Goal: Task Accomplishment & Management: Manage account settings

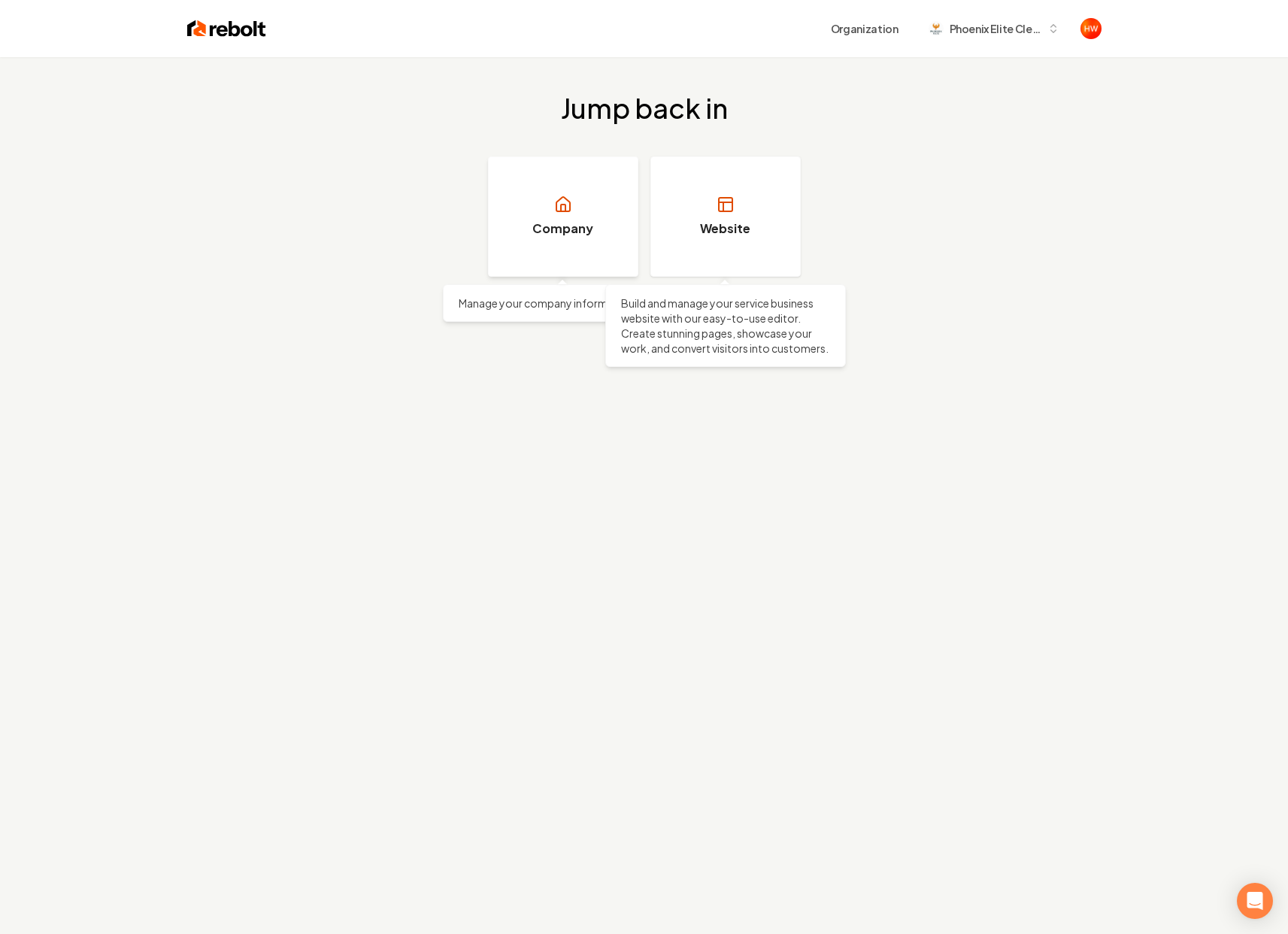
click at [533, 232] on h3 "Company" at bounding box center [563, 228] width 61 height 18
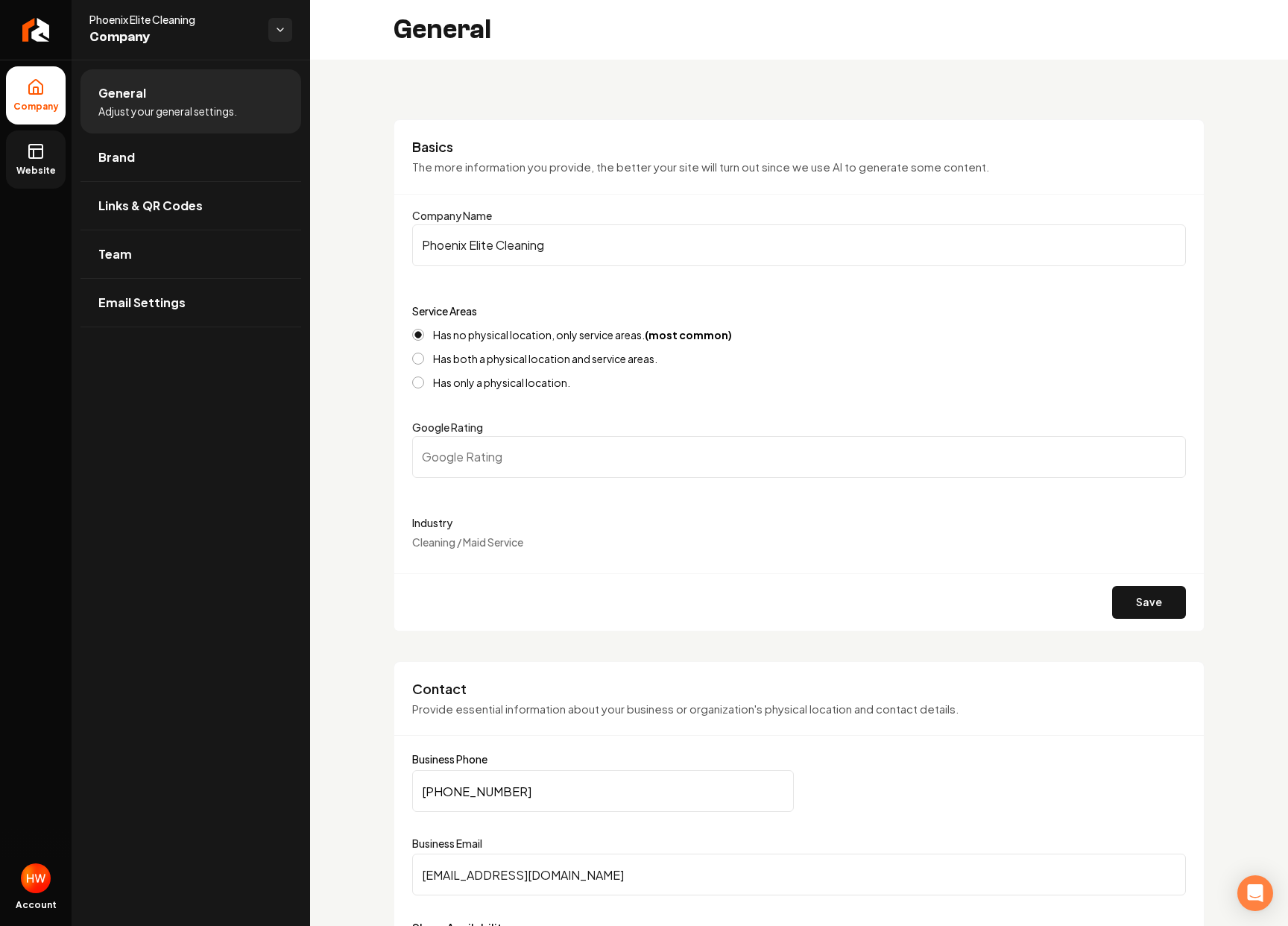
click at [46, 166] on span "Website" at bounding box center [36, 171] width 52 height 12
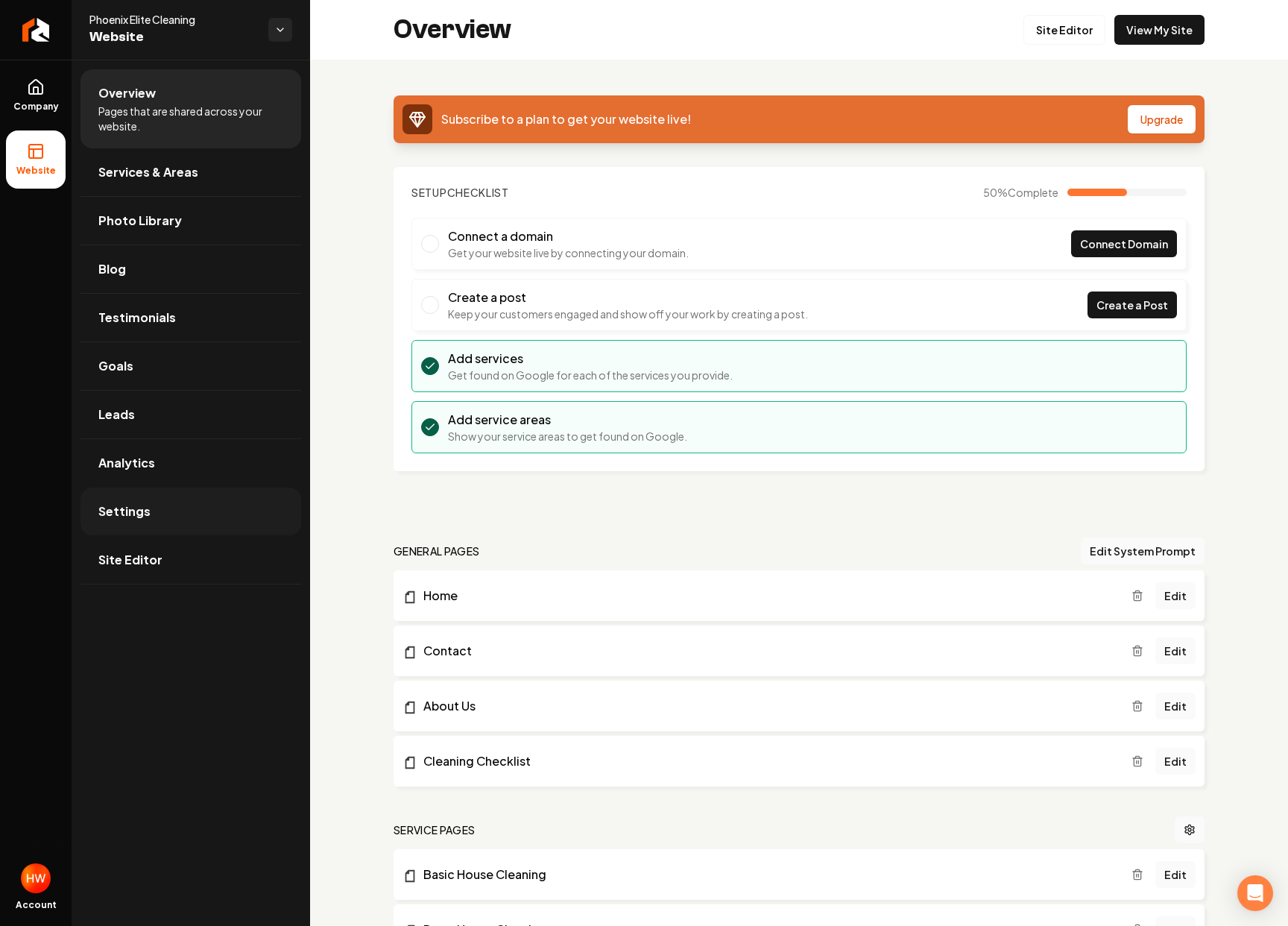
click at [144, 502] on span "Settings" at bounding box center [124, 511] width 52 height 18
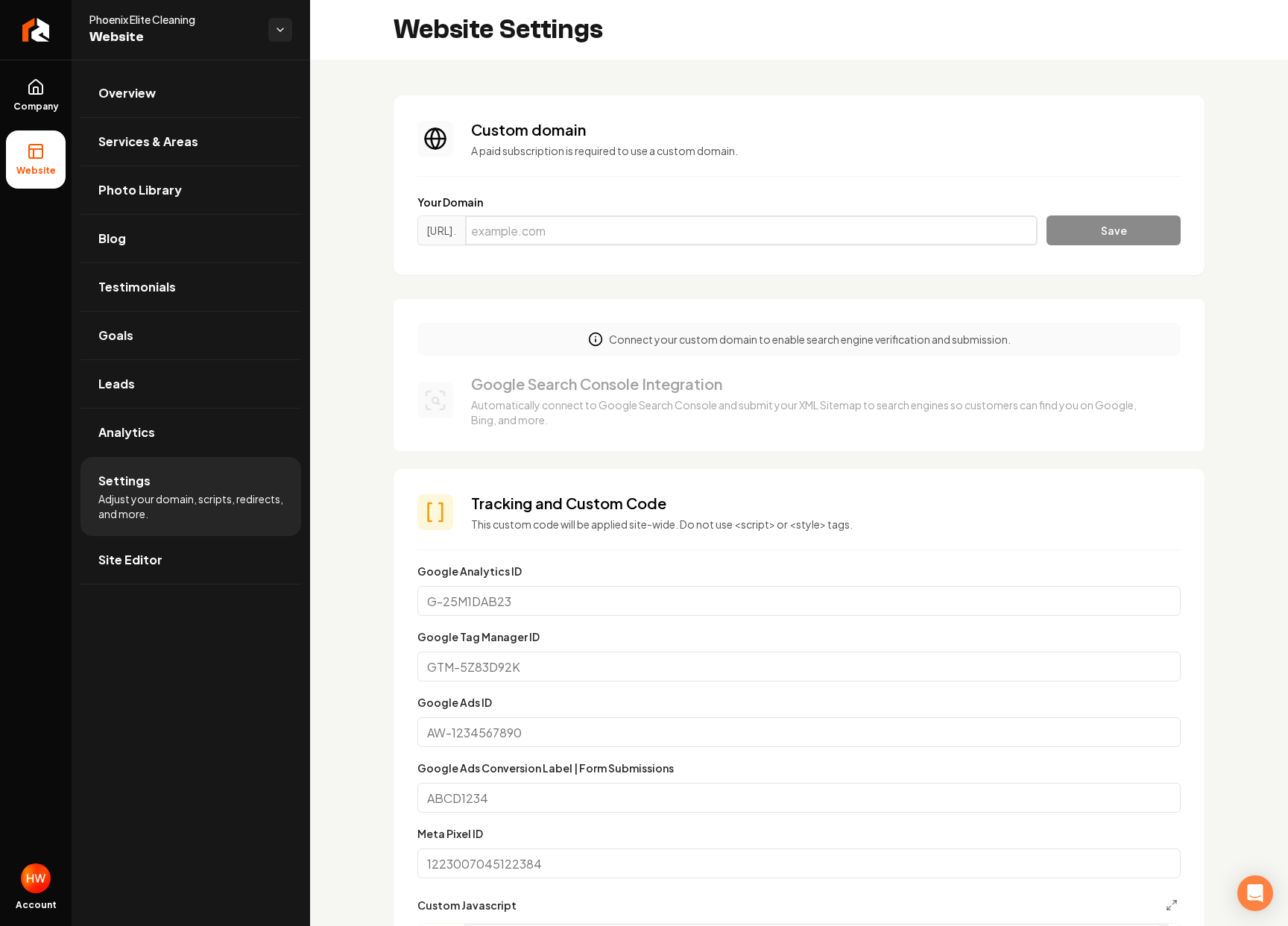
click at [724, 224] on input "Main content area" at bounding box center [751, 230] width 573 height 30
type input "phoenixelitecleaning.com"
click at [1047, 215] on button "Save" at bounding box center [1113, 230] width 134 height 30
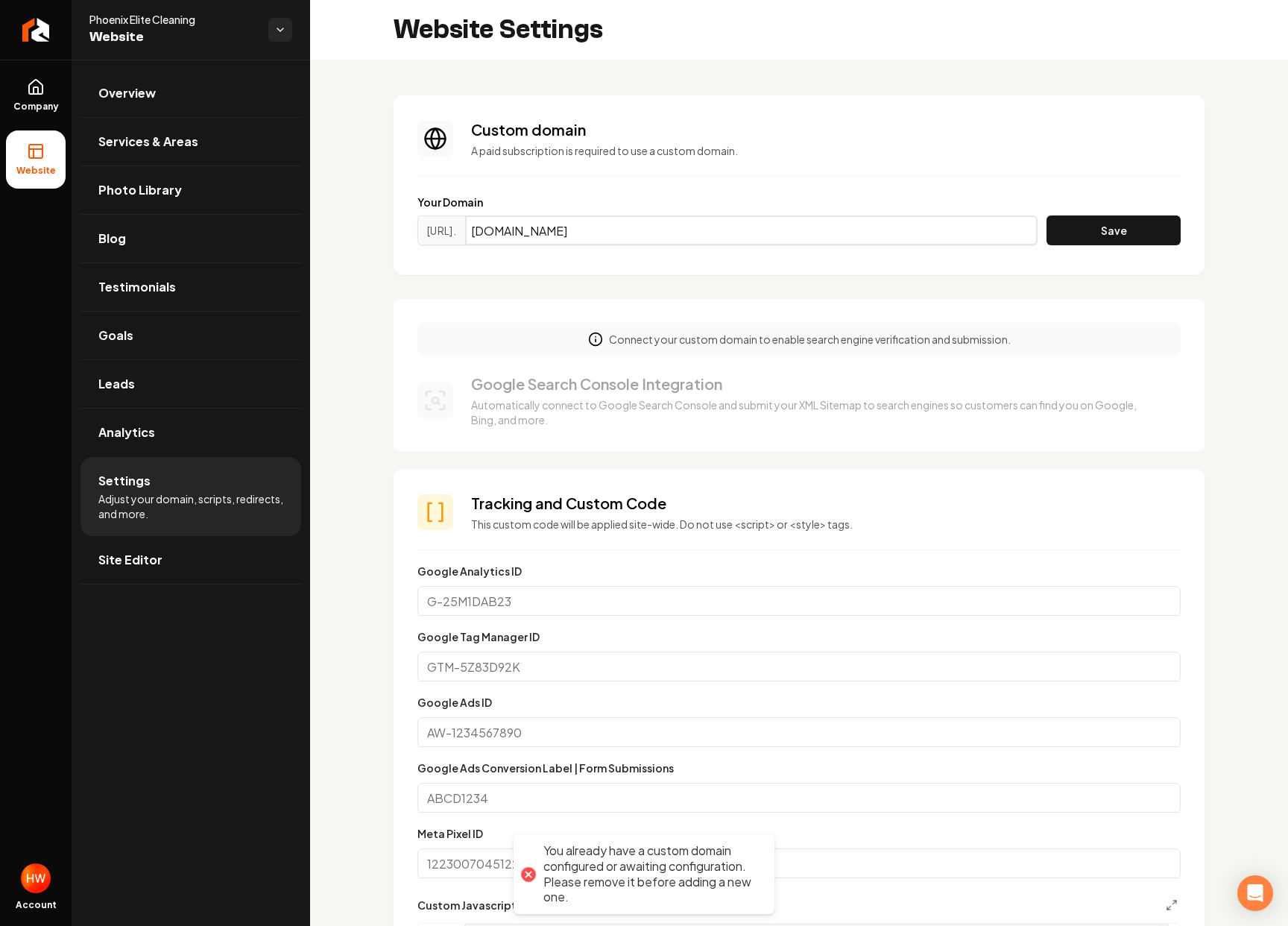
click at [804, 223] on input "phoenixelitecleaning.com" at bounding box center [751, 230] width 573 height 30
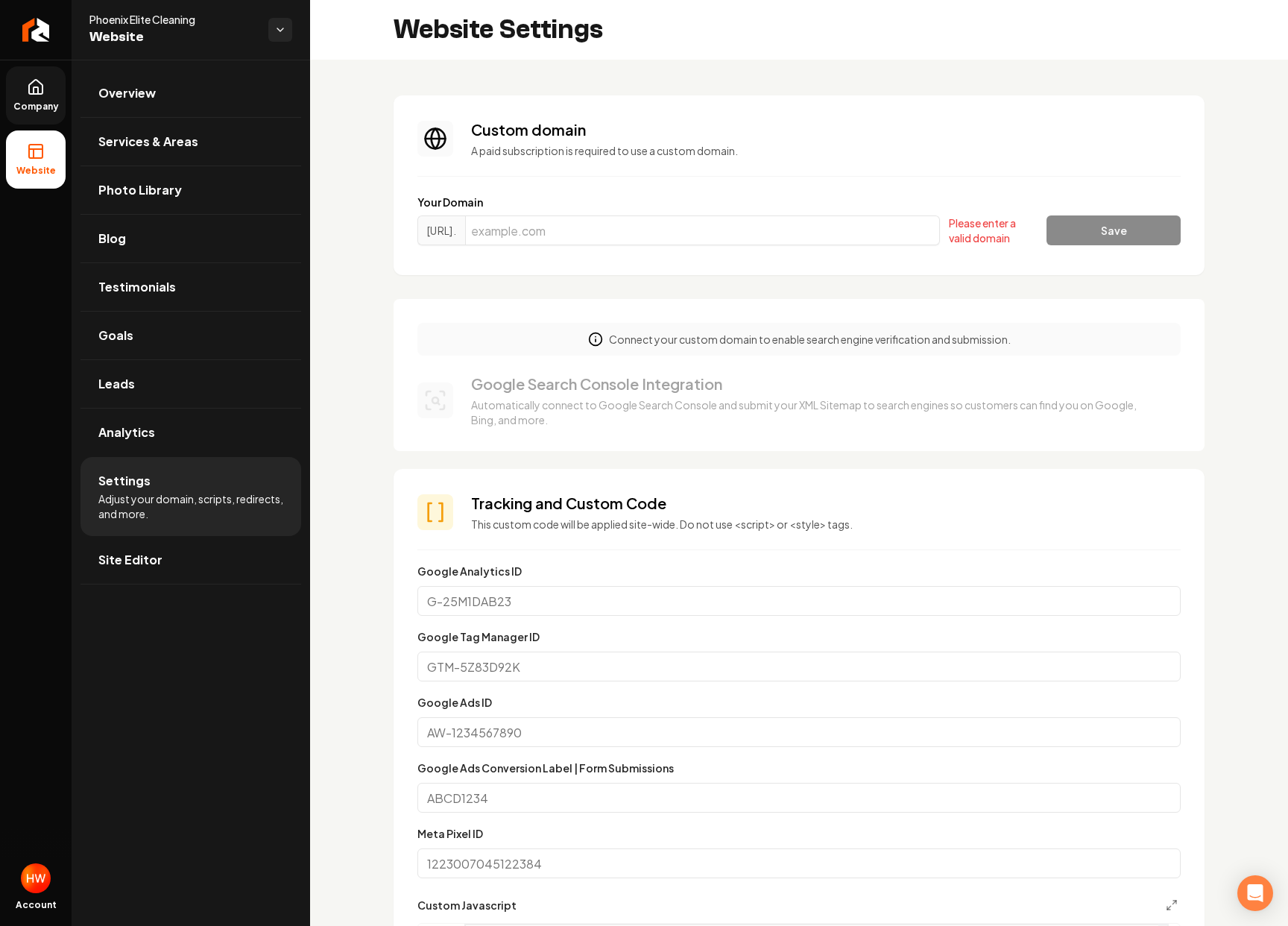
click at [46, 91] on link "Company" at bounding box center [36, 95] width 60 height 58
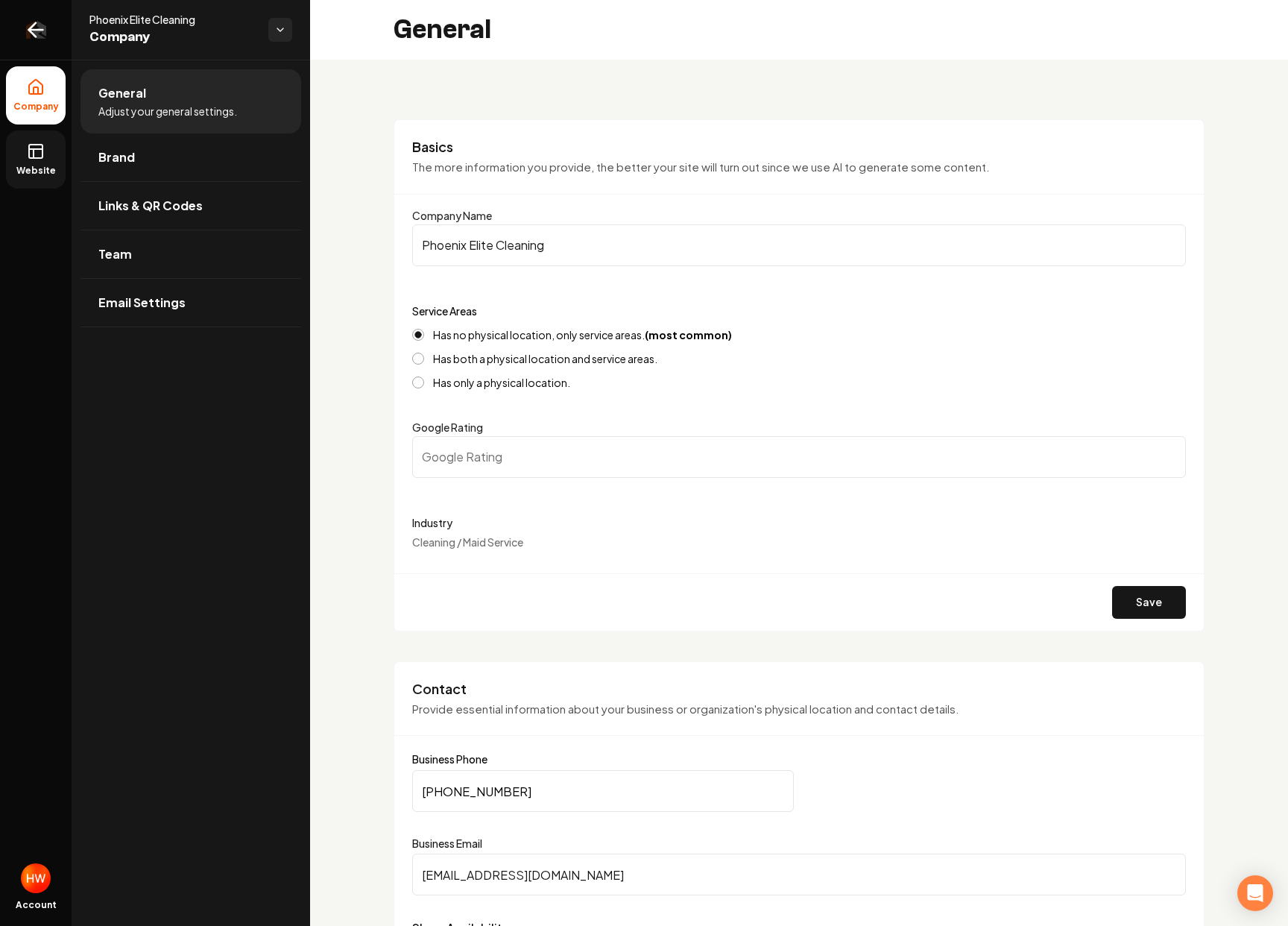
click at [45, 40] on icon "Return to dashboard" at bounding box center [36, 30] width 24 height 24
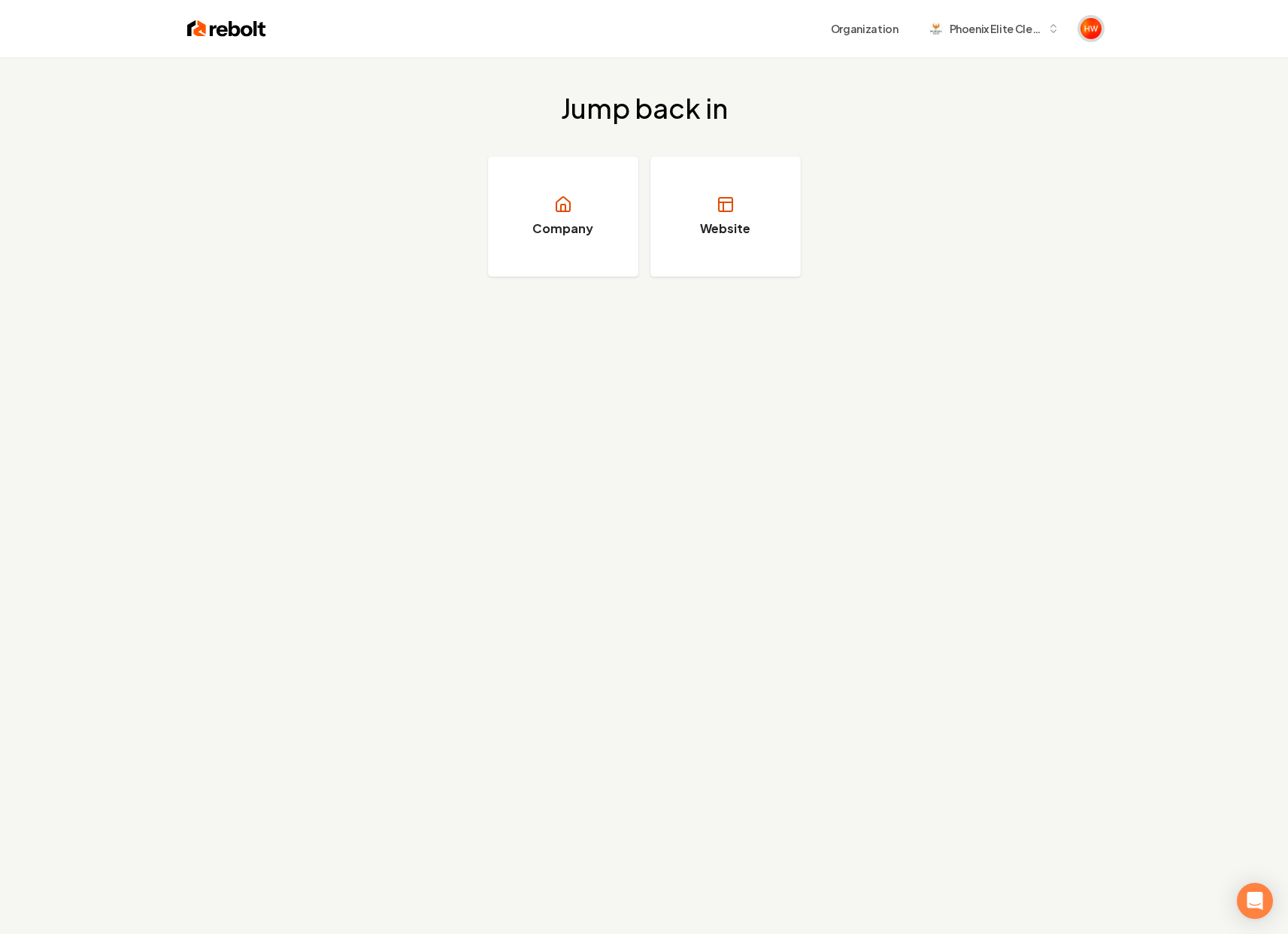
click at [1084, 31] on img "Open user button" at bounding box center [1091, 29] width 21 height 21
drag, startPoint x: 1038, startPoint y: 81, endPoint x: 870, endPoint y: 82, distance: 168.0
click at [870, 82] on span "HSA Websites websites@homeserviceacademy.co" at bounding box center [961, 70] width 284 height 51
click at [717, 82] on div "Jump back in Company Website" at bounding box center [644, 185] width 1288 height 256
click at [968, 19] on button "Phoenix Elite Cleaning" at bounding box center [994, 29] width 149 height 27
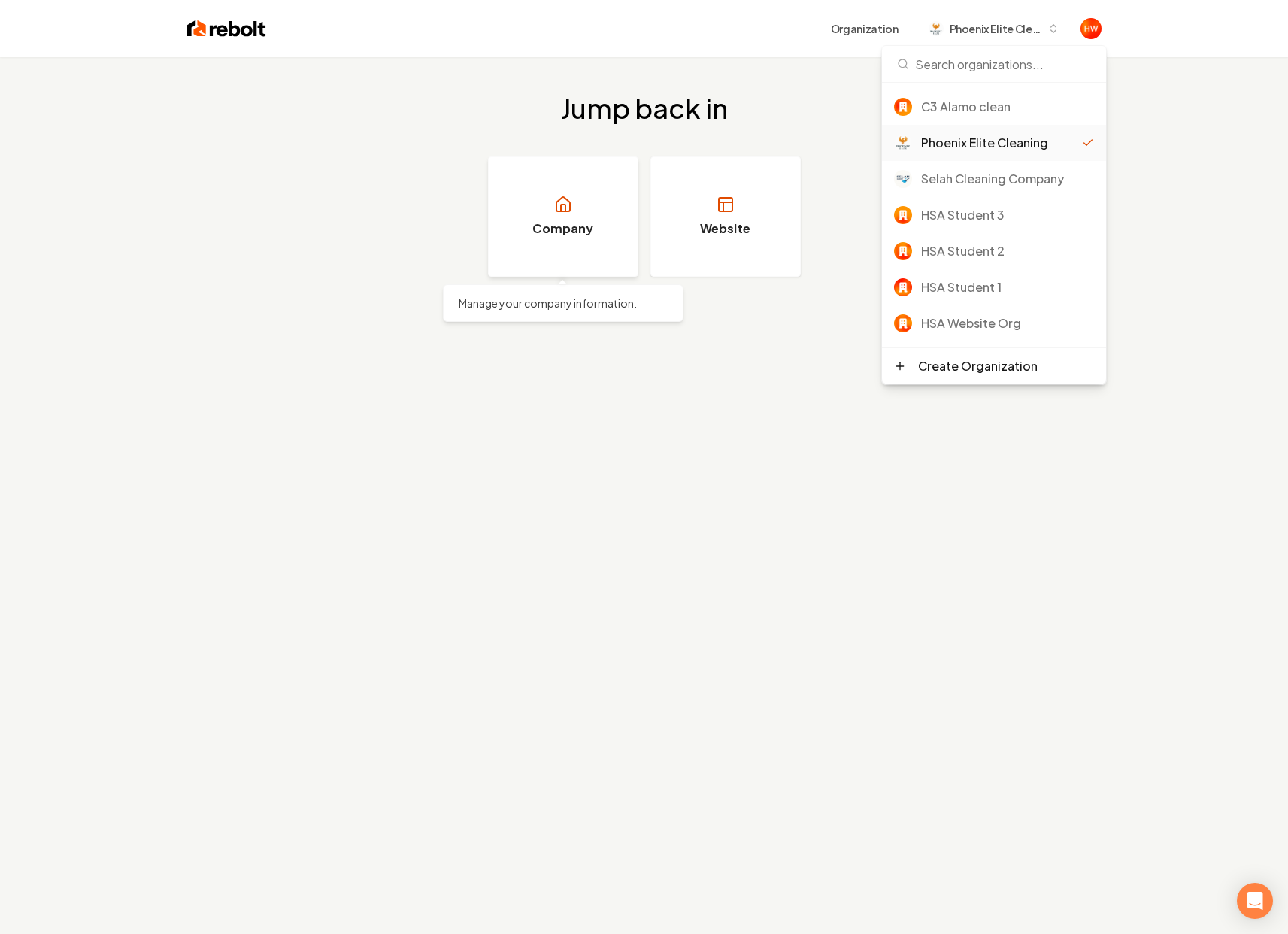
click at [570, 200] on icon at bounding box center [563, 203] width 14 height 14
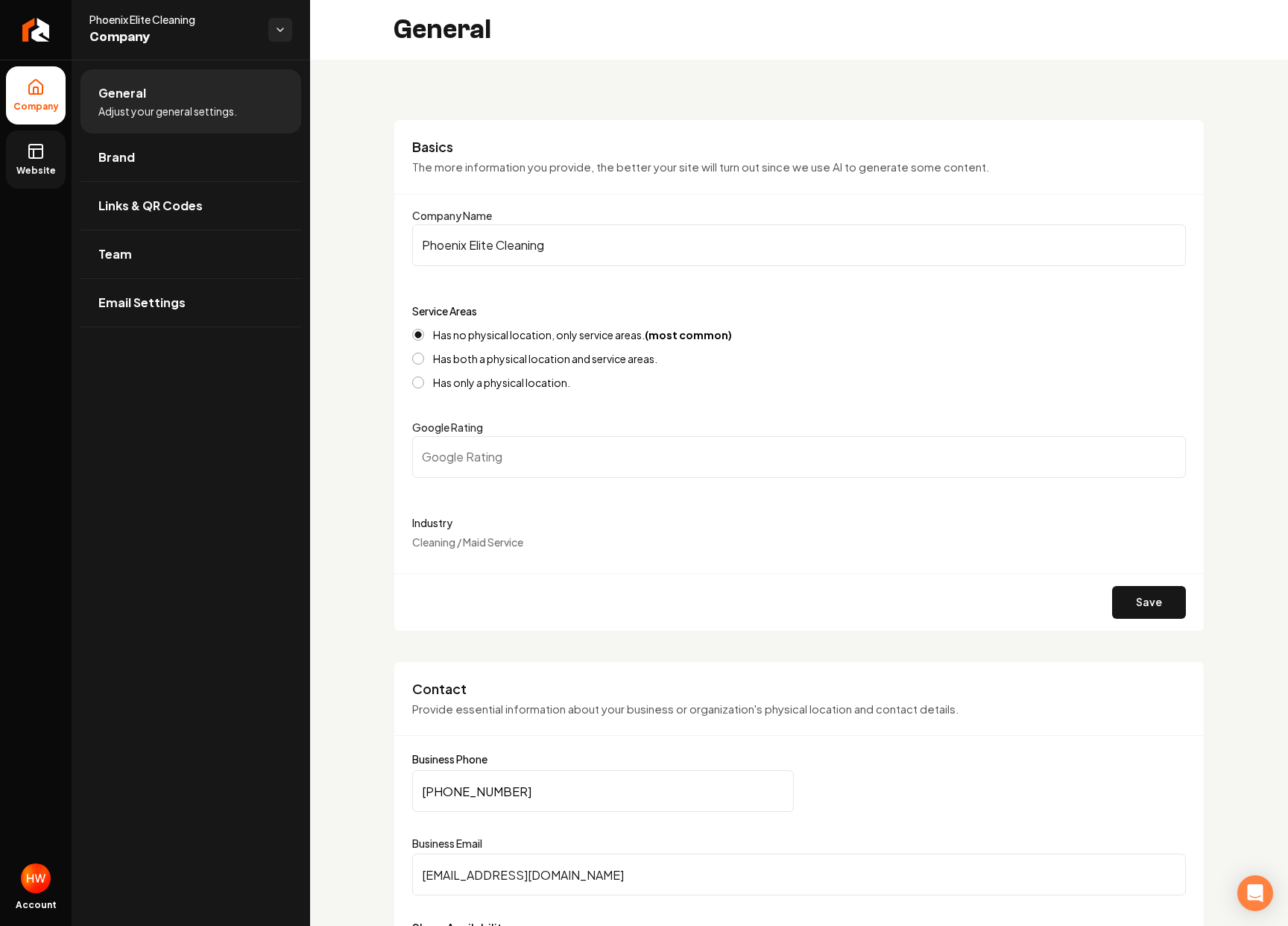
click at [31, 149] on icon at bounding box center [36, 149] width 13 height 0
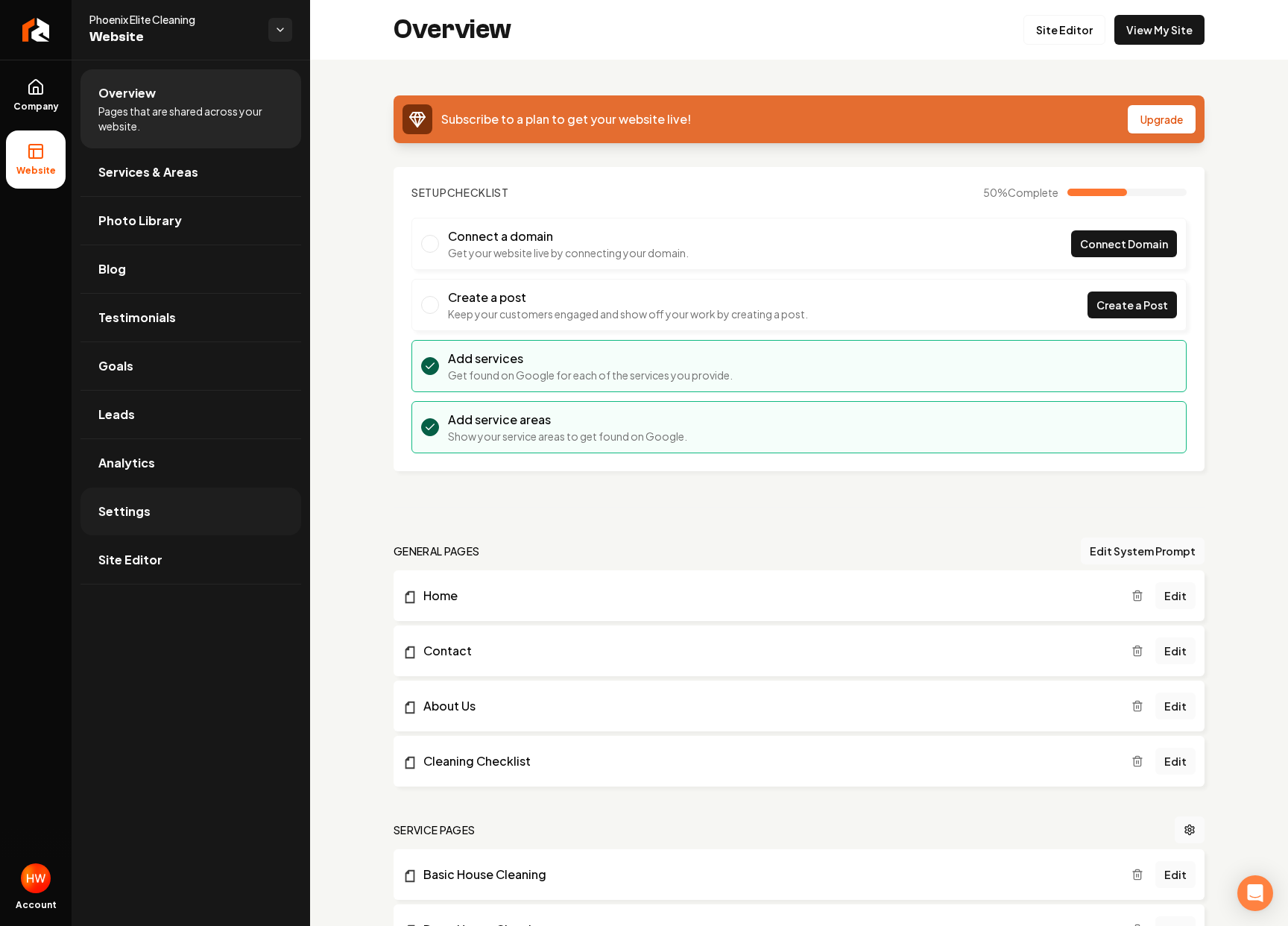
click at [177, 514] on link "Settings" at bounding box center [190, 511] width 220 height 48
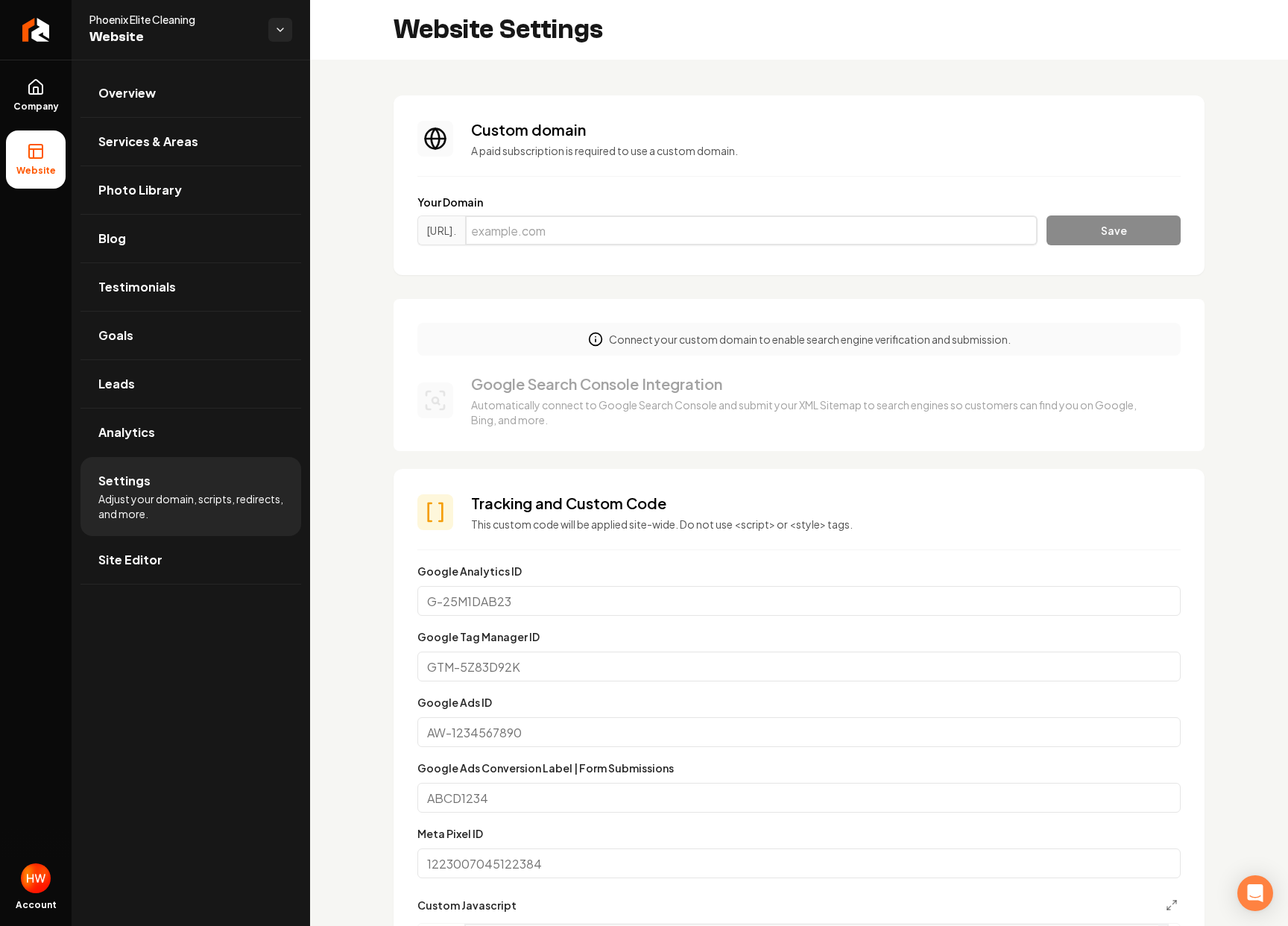
click at [617, 228] on input "Main content area" at bounding box center [751, 230] width 573 height 30
type input "phoenixelitecleaning.com"
click at [1047, 215] on button "Save" at bounding box center [1113, 230] width 134 height 30
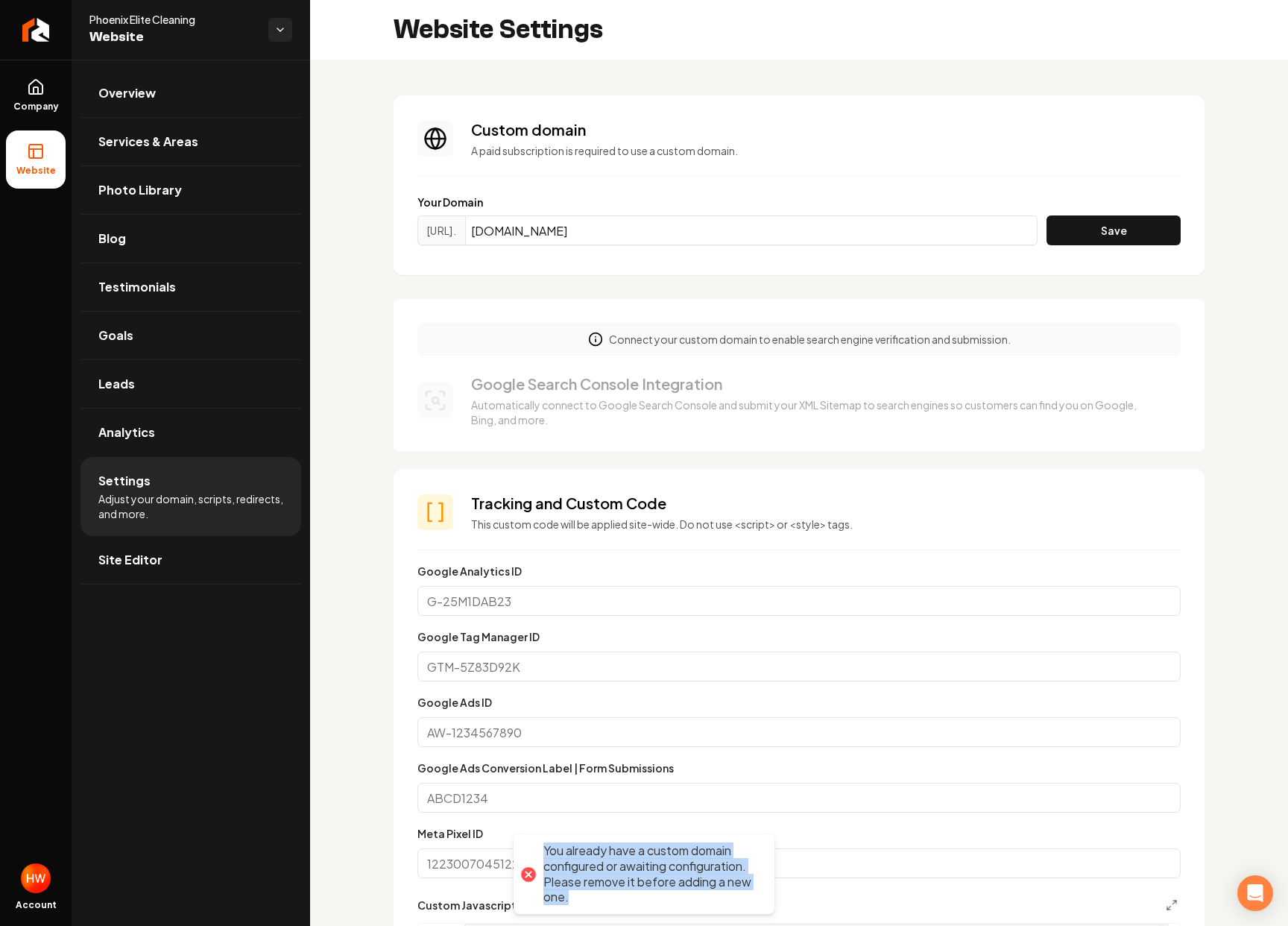
drag, startPoint x: 583, startPoint y: 902, endPoint x: 544, endPoint y: 844, distance: 69.9
click at [544, 844] on div "You already have a custom domain configured or awaiting configuration. Please r…" at bounding box center [651, 874] width 216 height 62
copy div "You already have a custom domain configured or awaiting configuration. Please r…"
click at [805, 289] on div "Custom domain A paid subscription is required to use a custom domain. Your Doma…" at bounding box center [799, 926] width 978 height 1732
drag, startPoint x: 666, startPoint y: 231, endPoint x: 500, endPoint y: 226, distance: 166.1
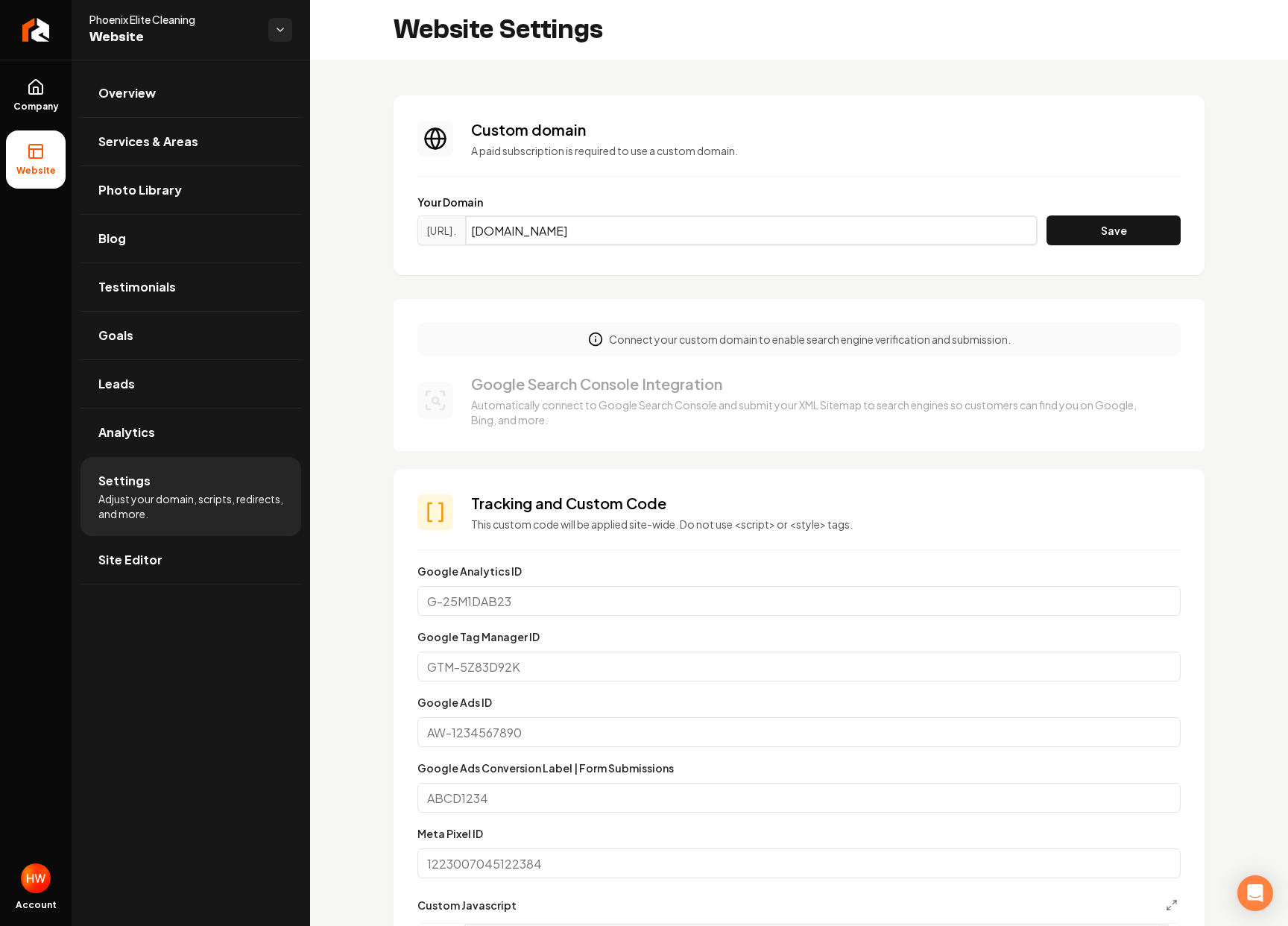
click at [500, 226] on div "https://www. phoenixelitecleaning.com" at bounding box center [727, 230] width 620 height 30
click at [644, 176] on div "Main content area" at bounding box center [799, 176] width 763 height 1
click at [46, 89] on link "Company" at bounding box center [36, 95] width 60 height 58
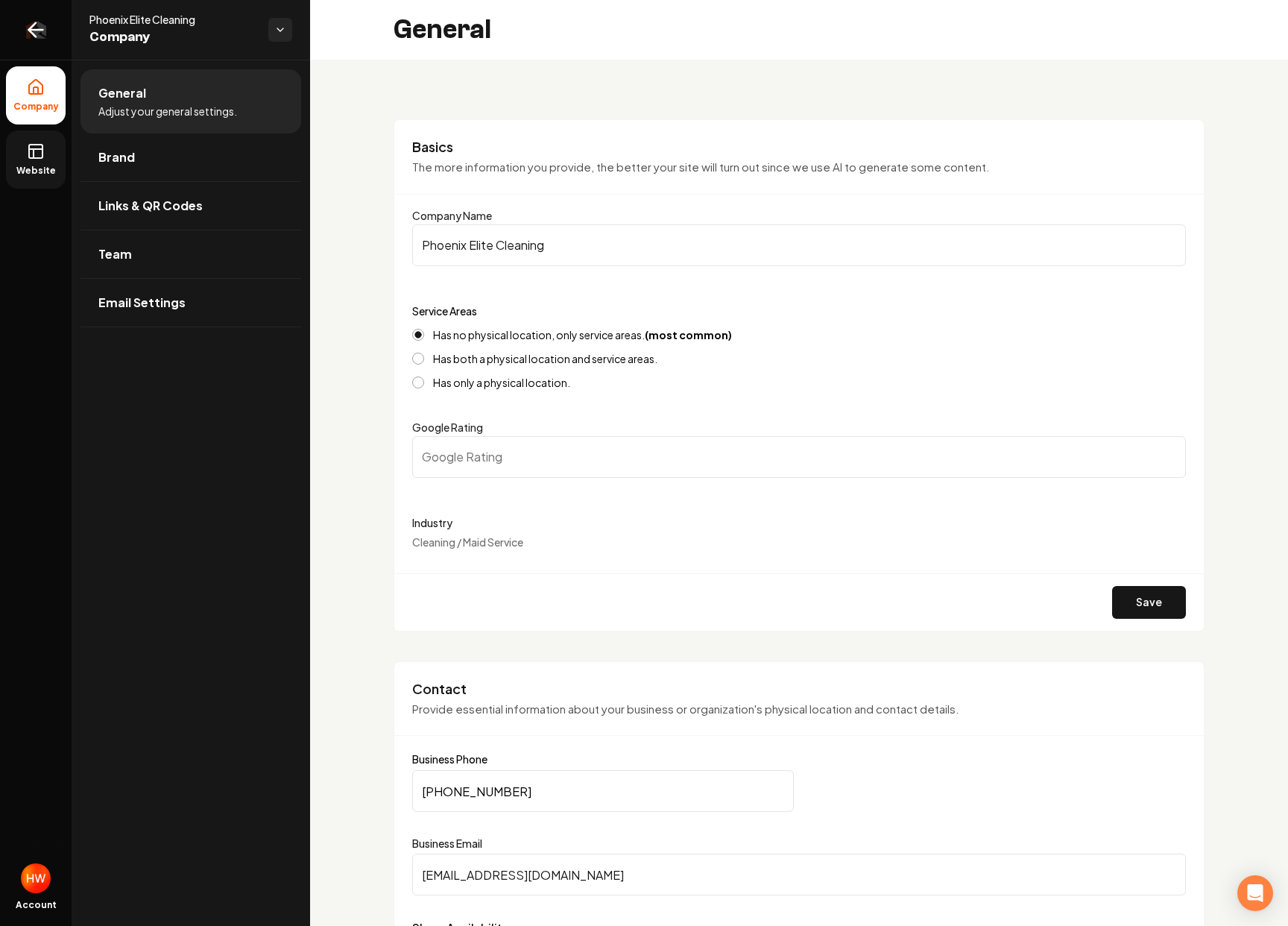
click at [45, 42] on link "Return to dashboard" at bounding box center [35, 30] width 71 height 60
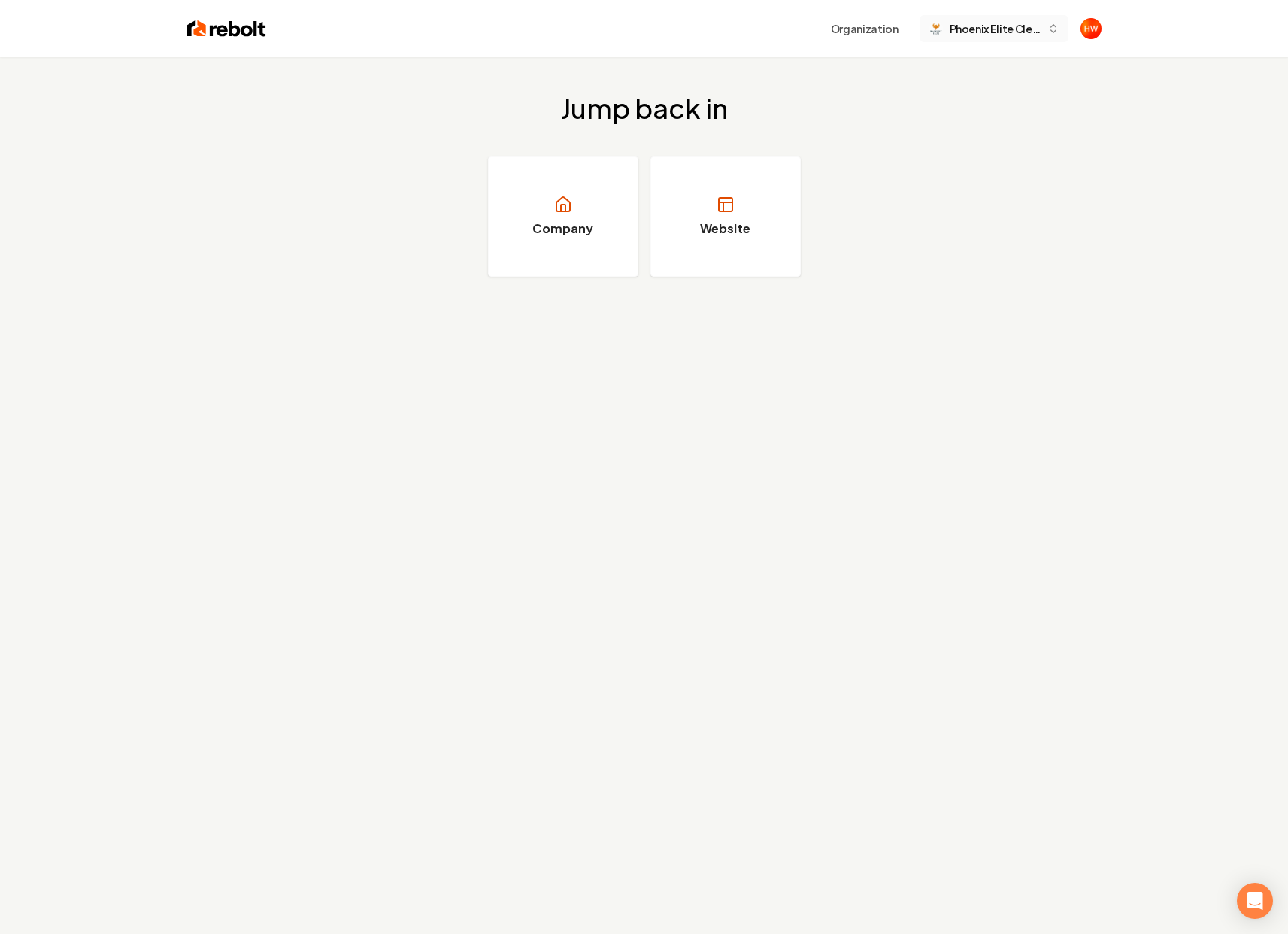
click at [1003, 34] on span "Phoenix Elite Cleaning" at bounding box center [995, 29] width 92 height 16
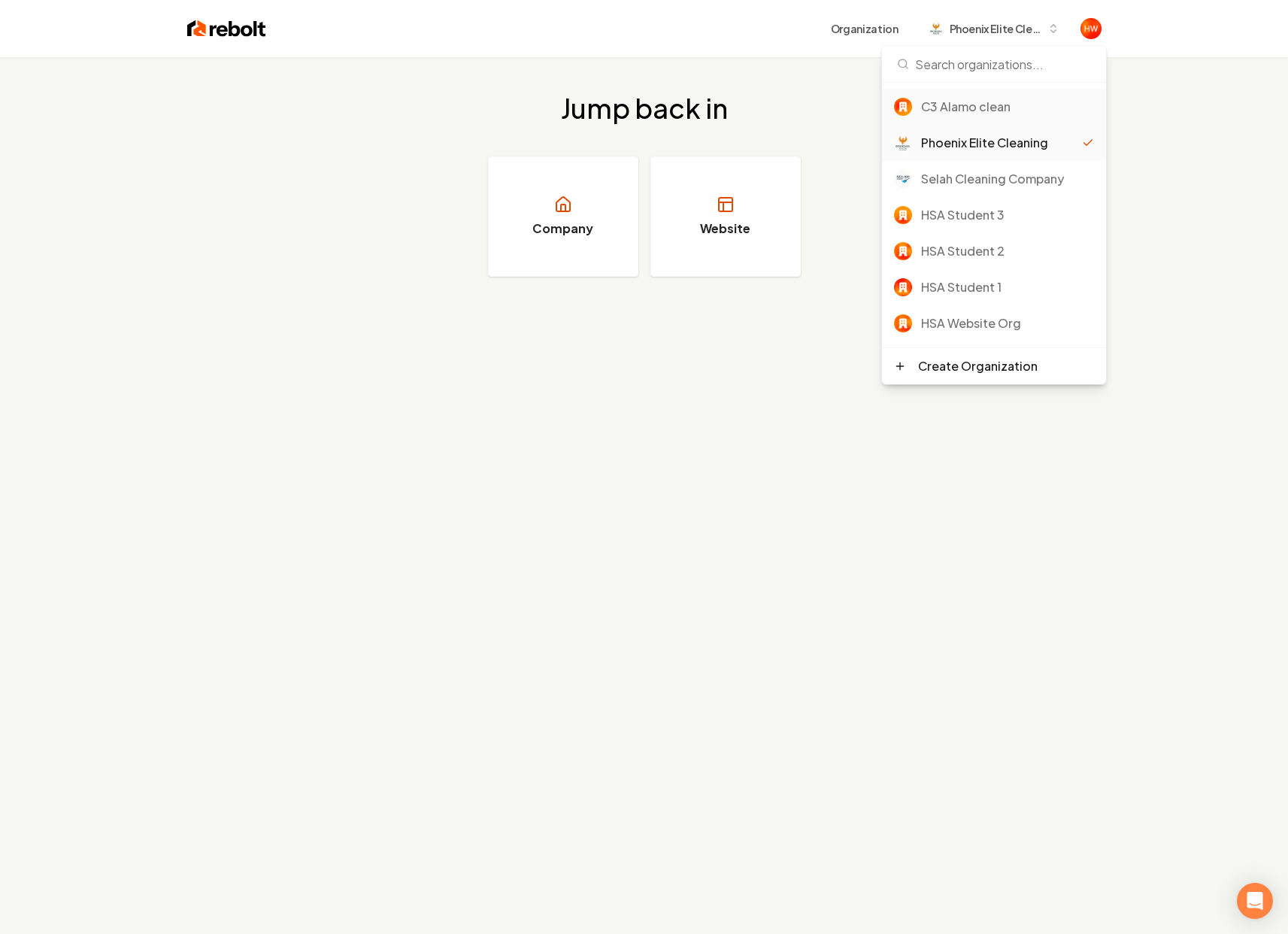
click at [1023, 105] on div "C3 Alamo clean" at bounding box center [1007, 107] width 173 height 18
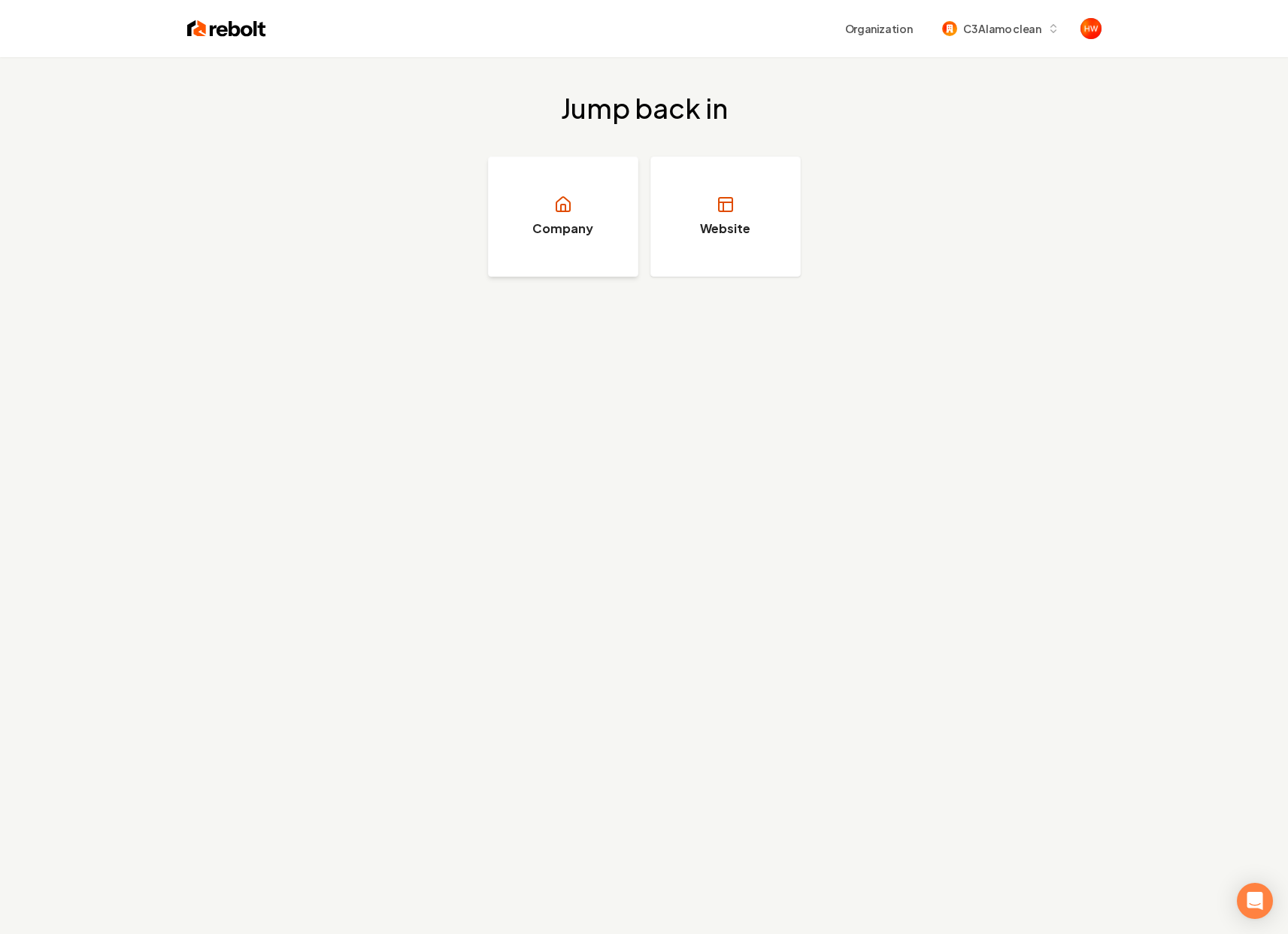
click at [590, 207] on link "Company" at bounding box center [563, 216] width 151 height 120
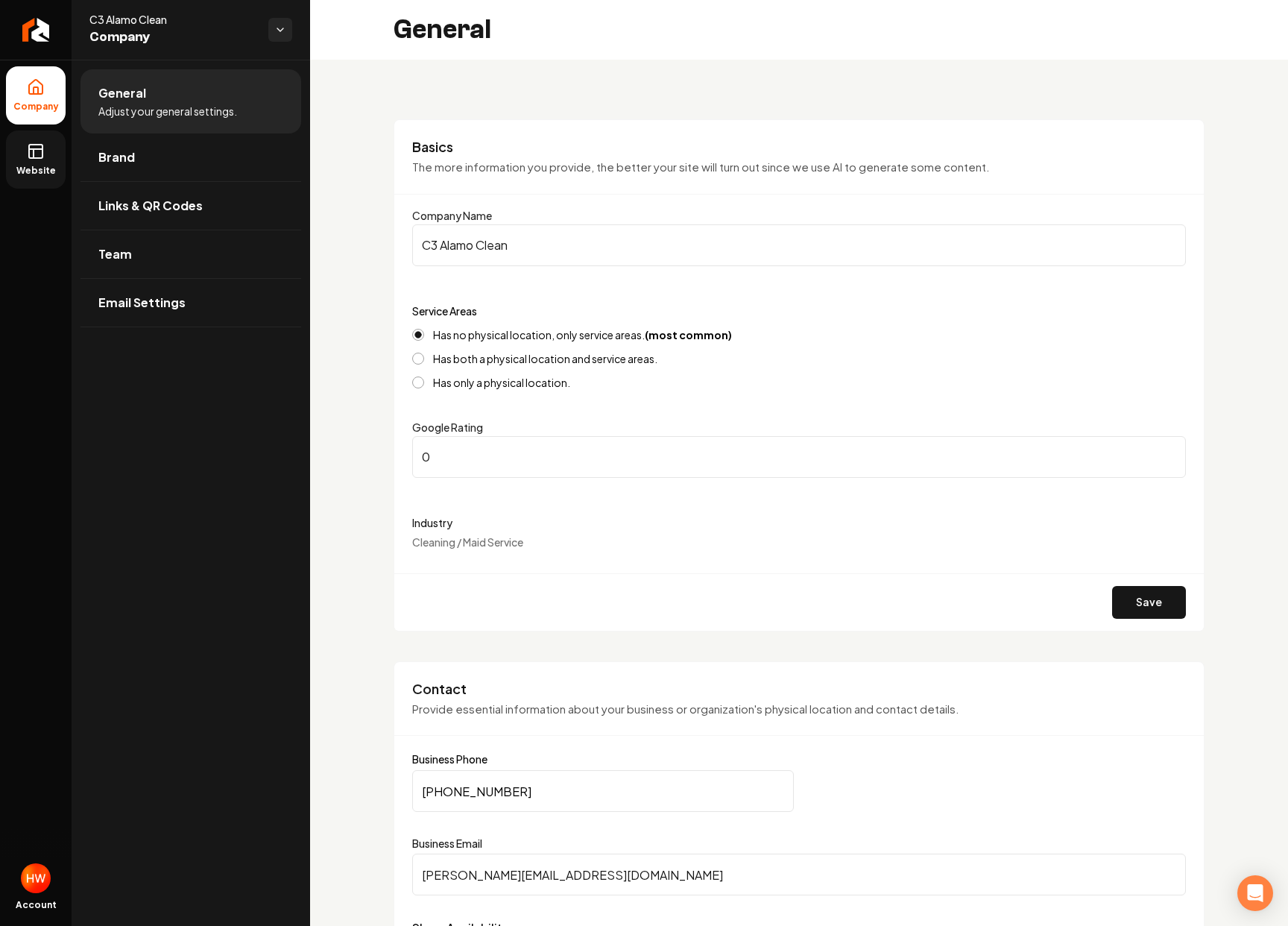
click at [41, 148] on icon at bounding box center [36, 151] width 18 height 18
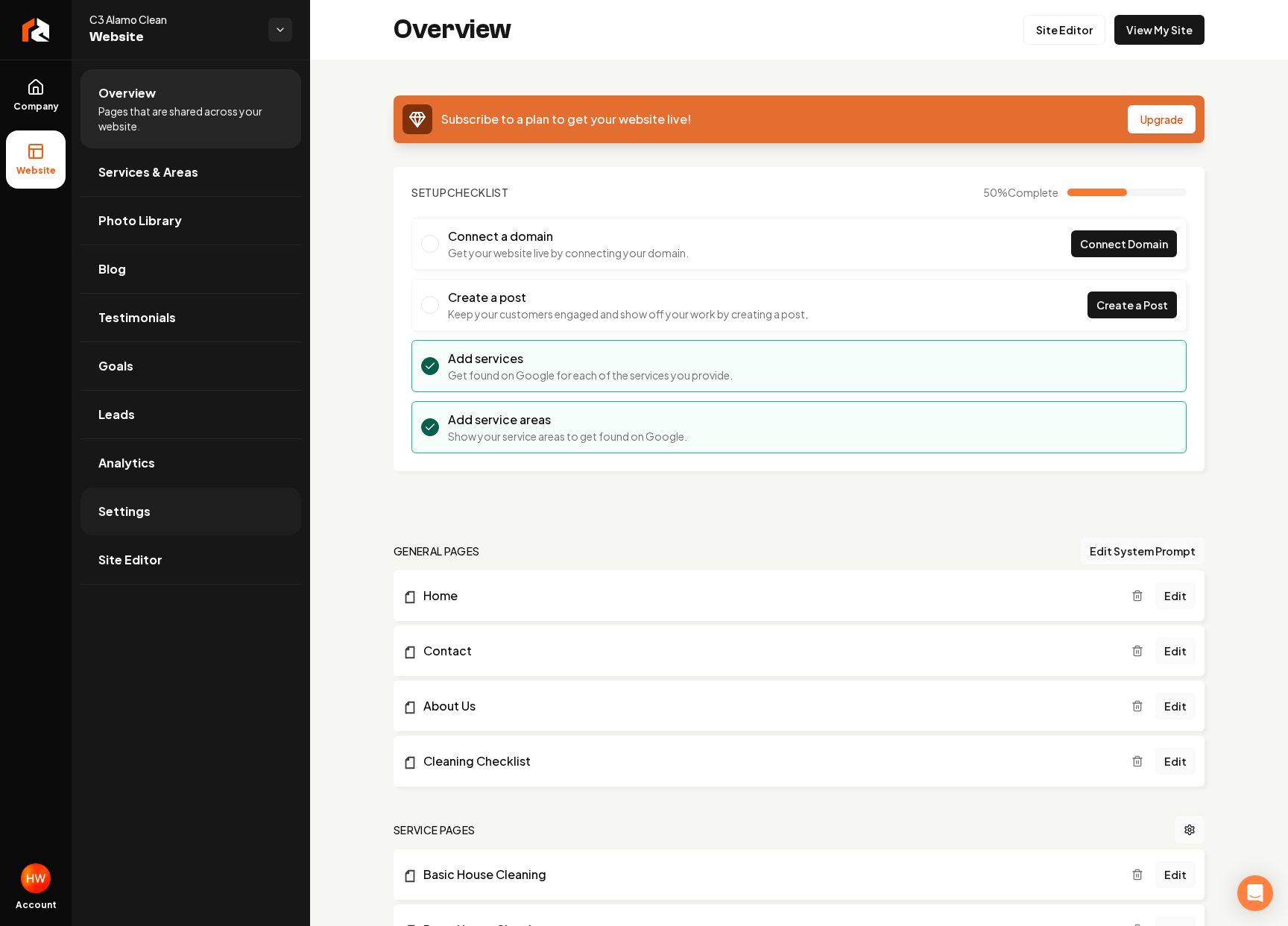
click at [172, 525] on link "Settings" at bounding box center [190, 511] width 220 height 48
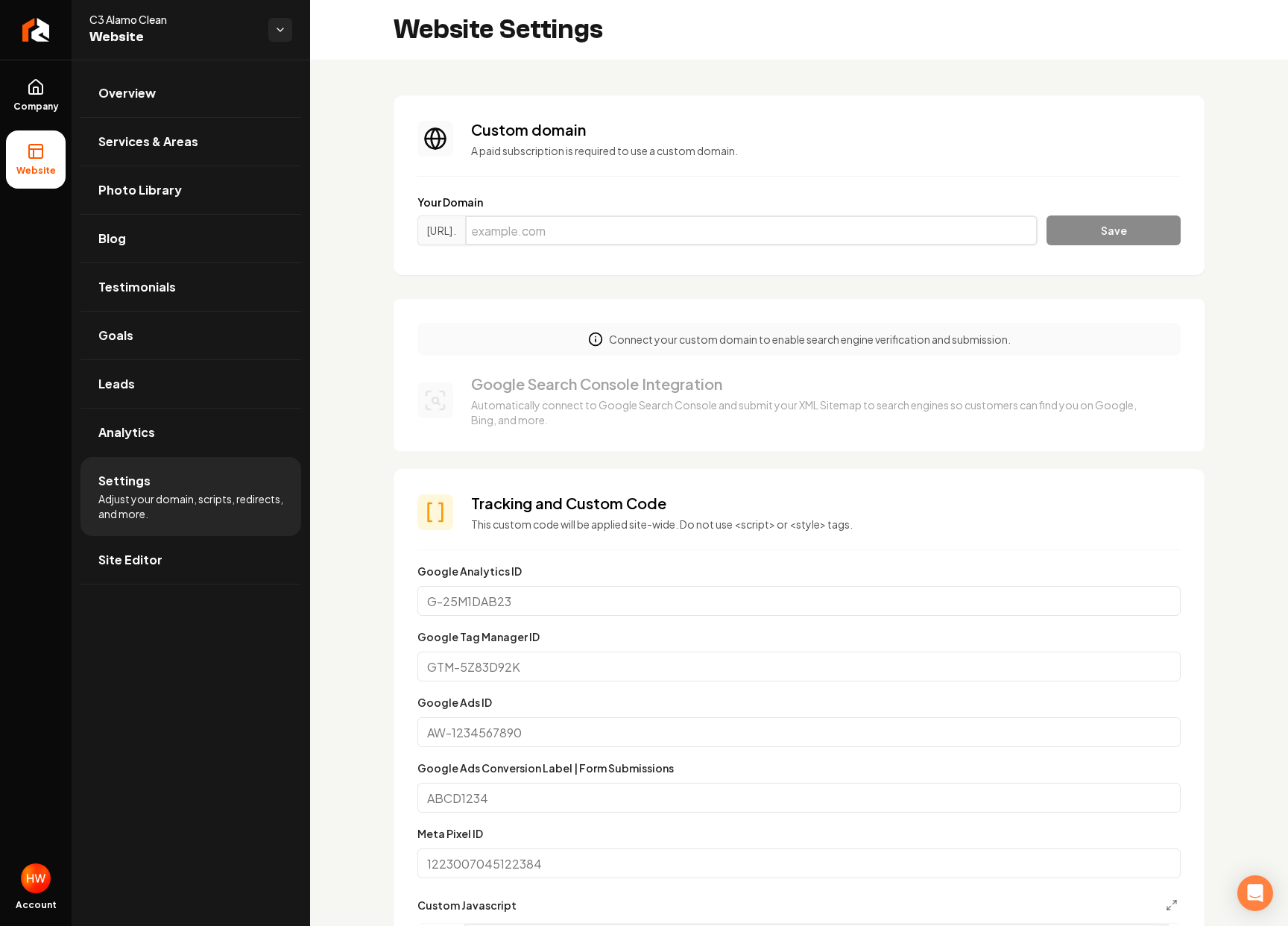
click at [625, 222] on input "Main content area" at bounding box center [751, 230] width 573 height 30
type input "c3alamoclean.com"
click at [1047, 215] on button "Save" at bounding box center [1113, 230] width 134 height 30
click at [606, 228] on input "c3alamoclean.com" at bounding box center [751, 230] width 573 height 30
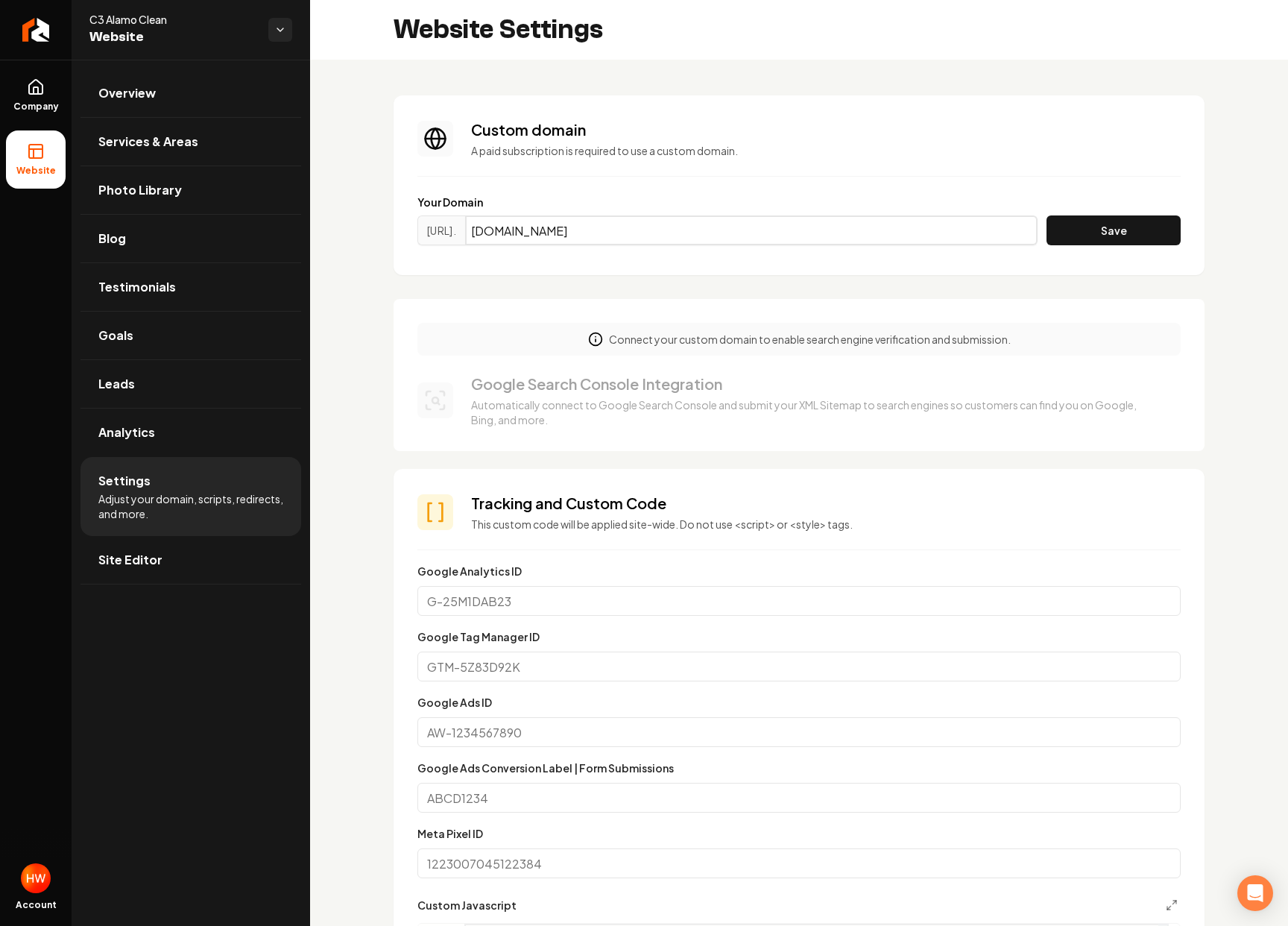
click at [606, 228] on input "c3alamoclean.com" at bounding box center [751, 230] width 573 height 30
click at [695, 272] on section "Custom domain A paid subscription is required to use a custom domain. Your Doma…" at bounding box center [799, 185] width 811 height 180
click at [753, 253] on section "Custom domain A paid subscription is required to use a custom domain. Your Doma…" at bounding box center [799, 185] width 811 height 180
click at [756, 241] on input "Main content area" at bounding box center [751, 230] width 573 height 30
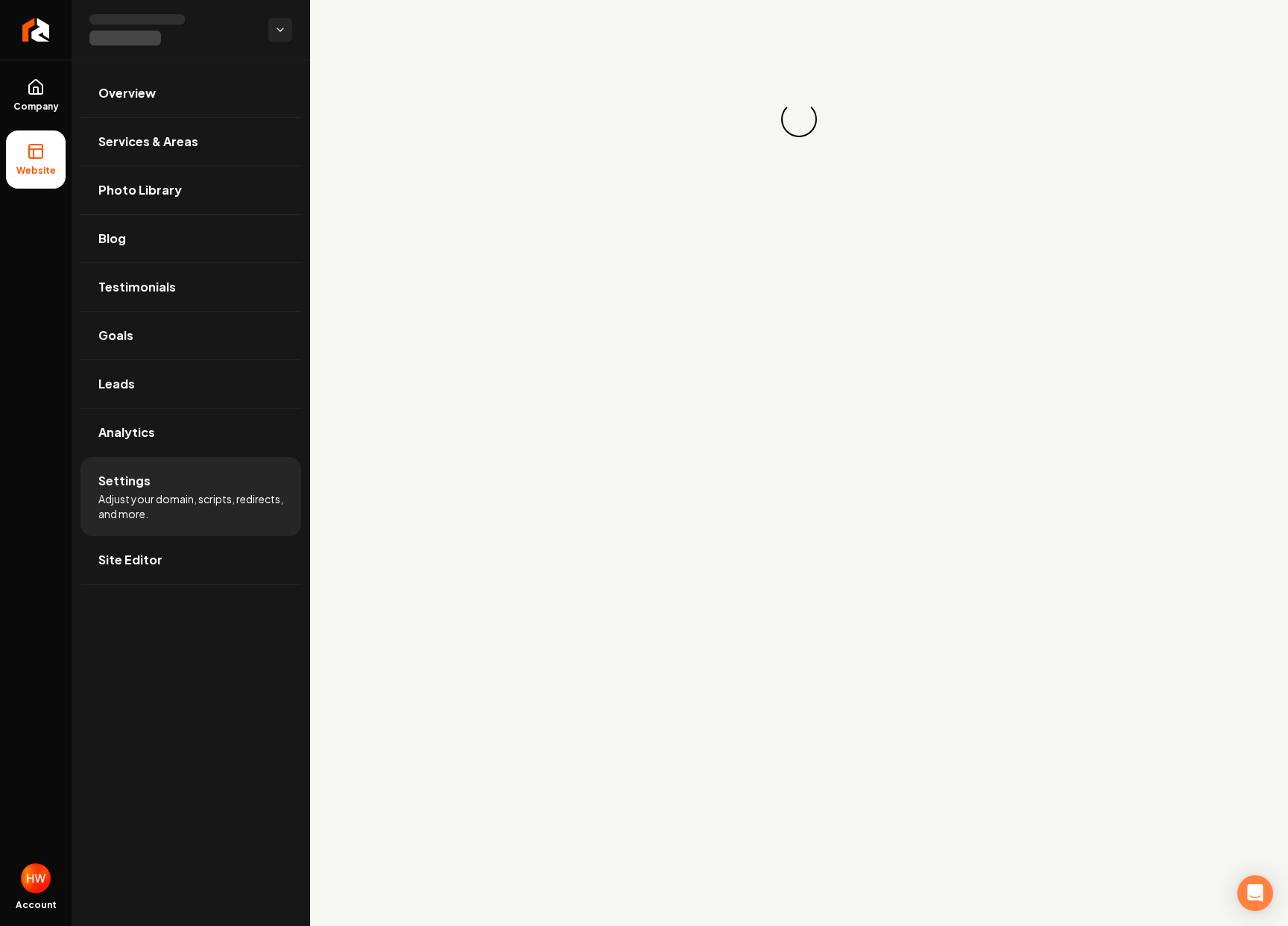
click at [260, 501] on span "Adjust your domain, scripts, redirects, and more." at bounding box center [190, 506] width 185 height 30
click at [40, 37] on icon "Return to dashboard" at bounding box center [36, 30] width 24 height 24
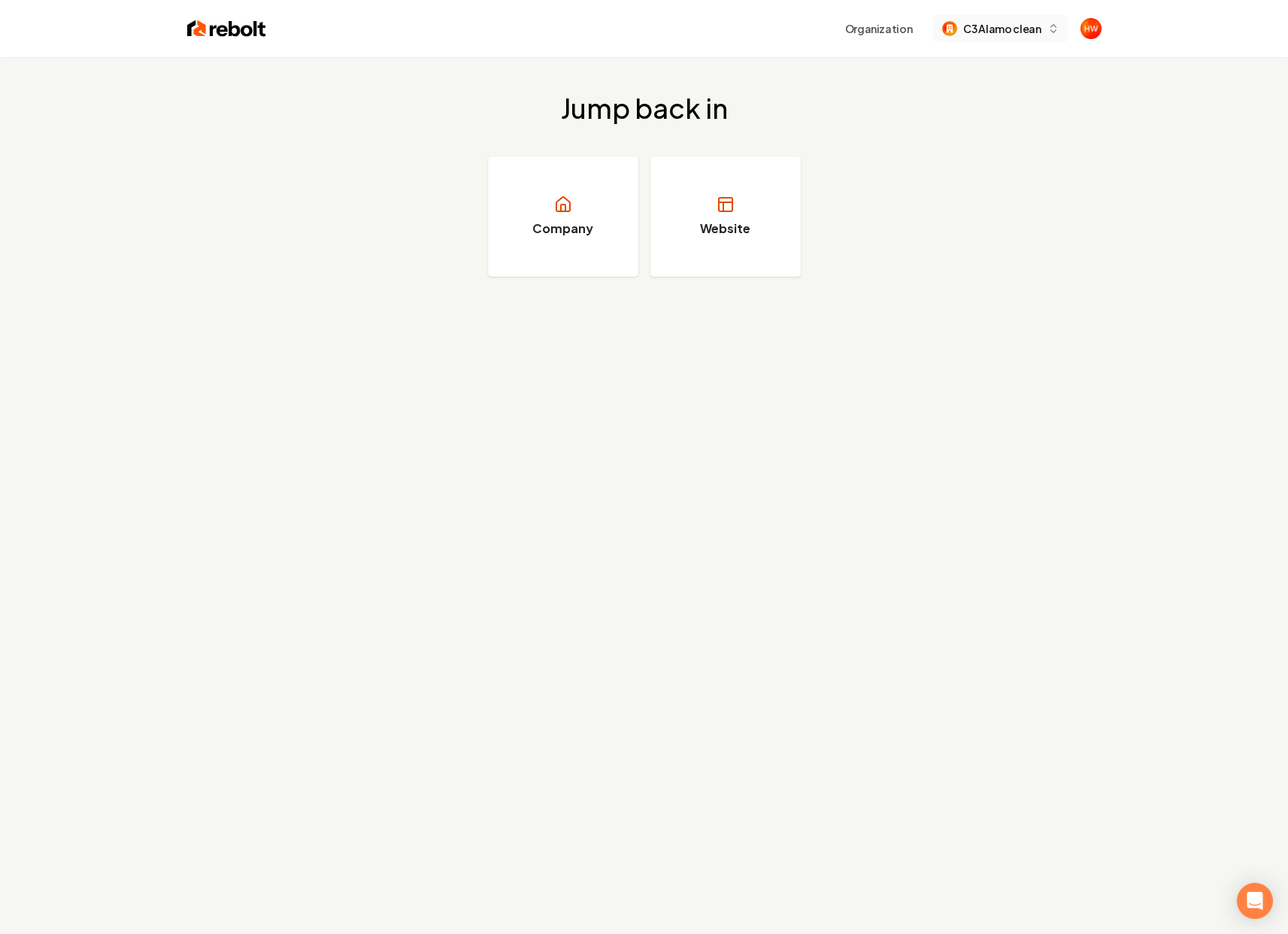
click at [1015, 32] on span "C3 Alamo clean" at bounding box center [1002, 29] width 77 height 16
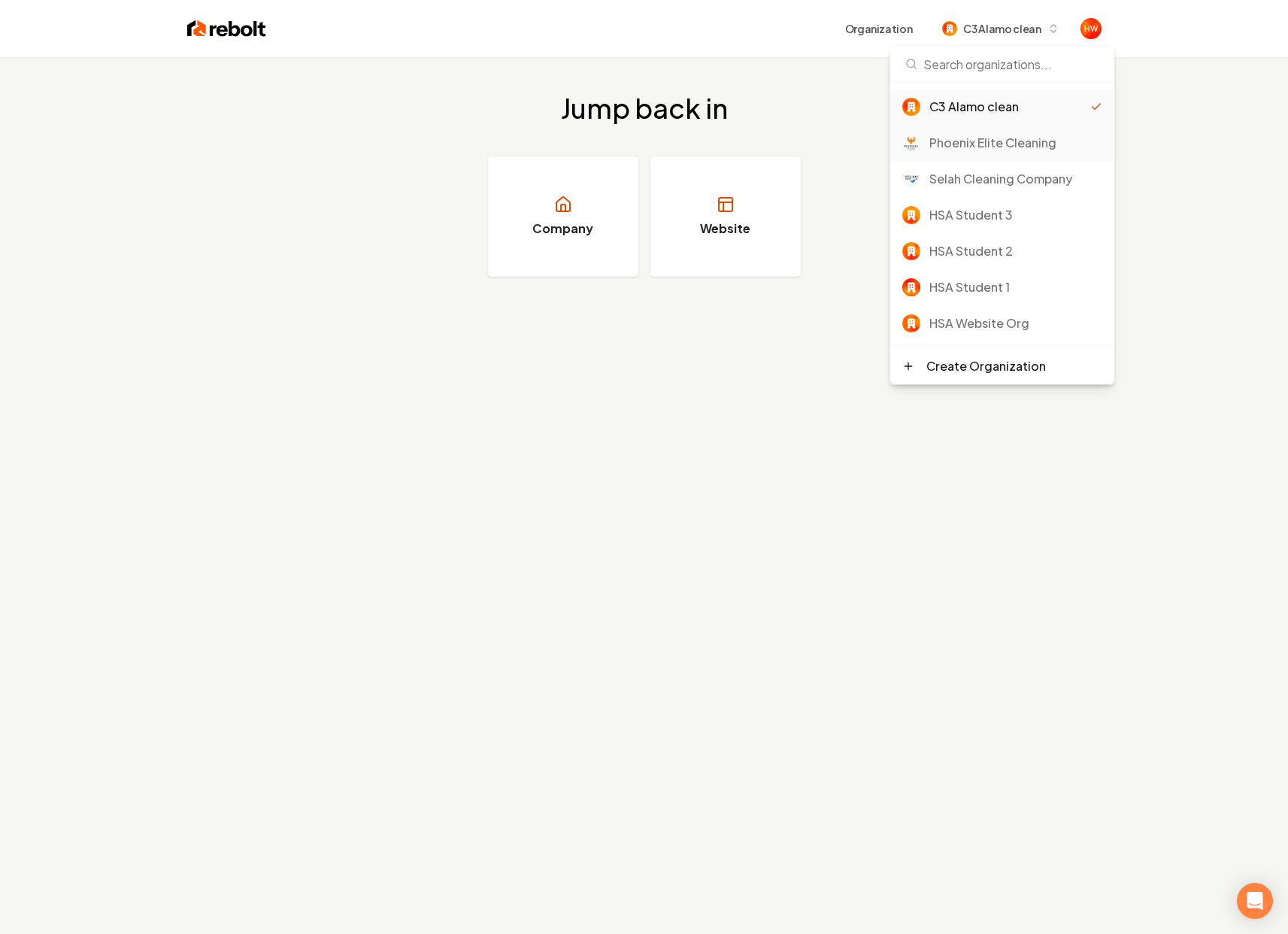
click at [995, 146] on div "Phoenix Elite Cleaning" at bounding box center [1016, 143] width 173 height 18
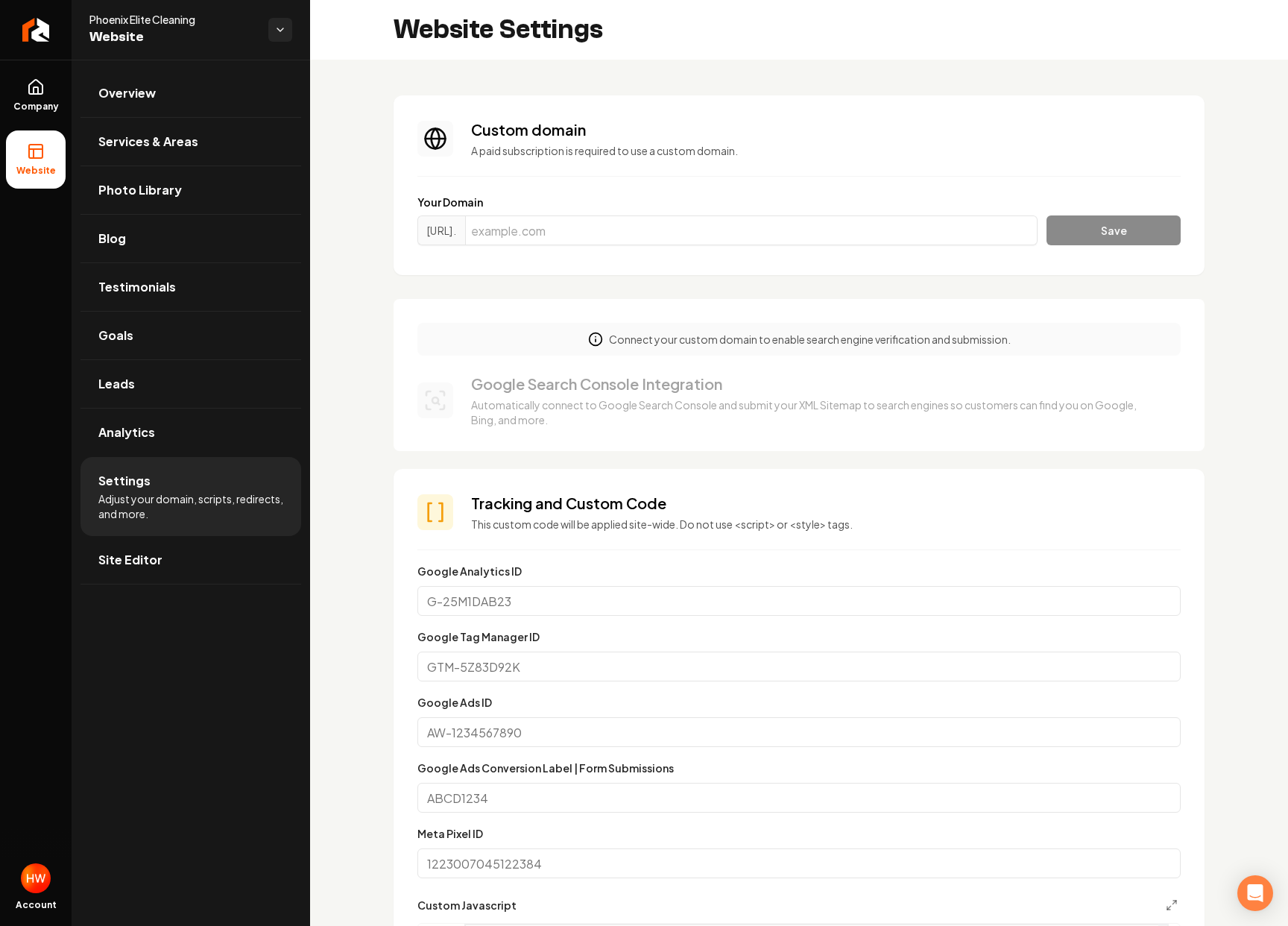
click at [622, 574] on div "Google Analytics ID" at bounding box center [799, 589] width 763 height 54
click at [34, 91] on icon at bounding box center [36, 90] width 4 height 7
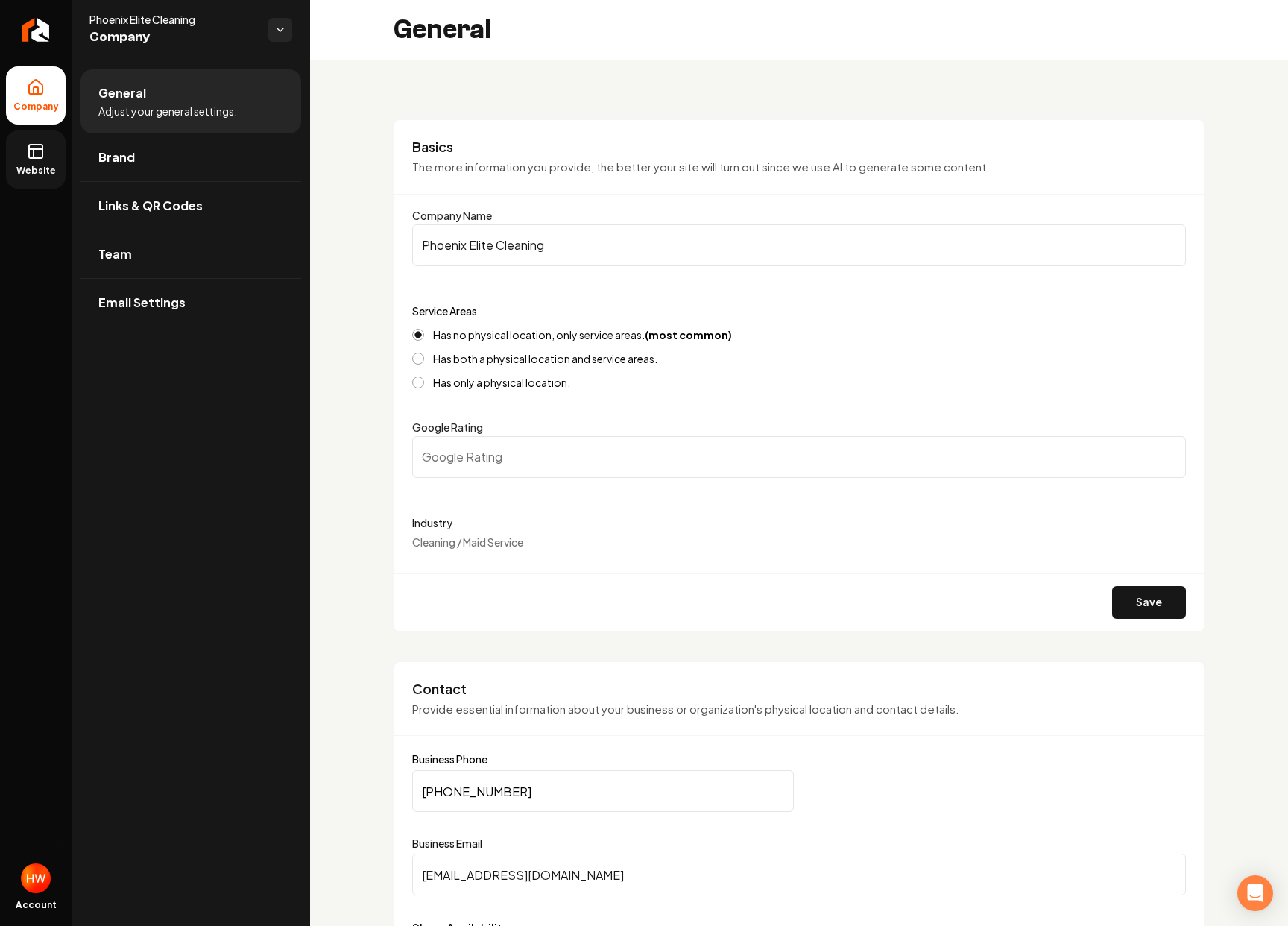
click at [14, 166] on span "Website" at bounding box center [36, 171] width 52 height 12
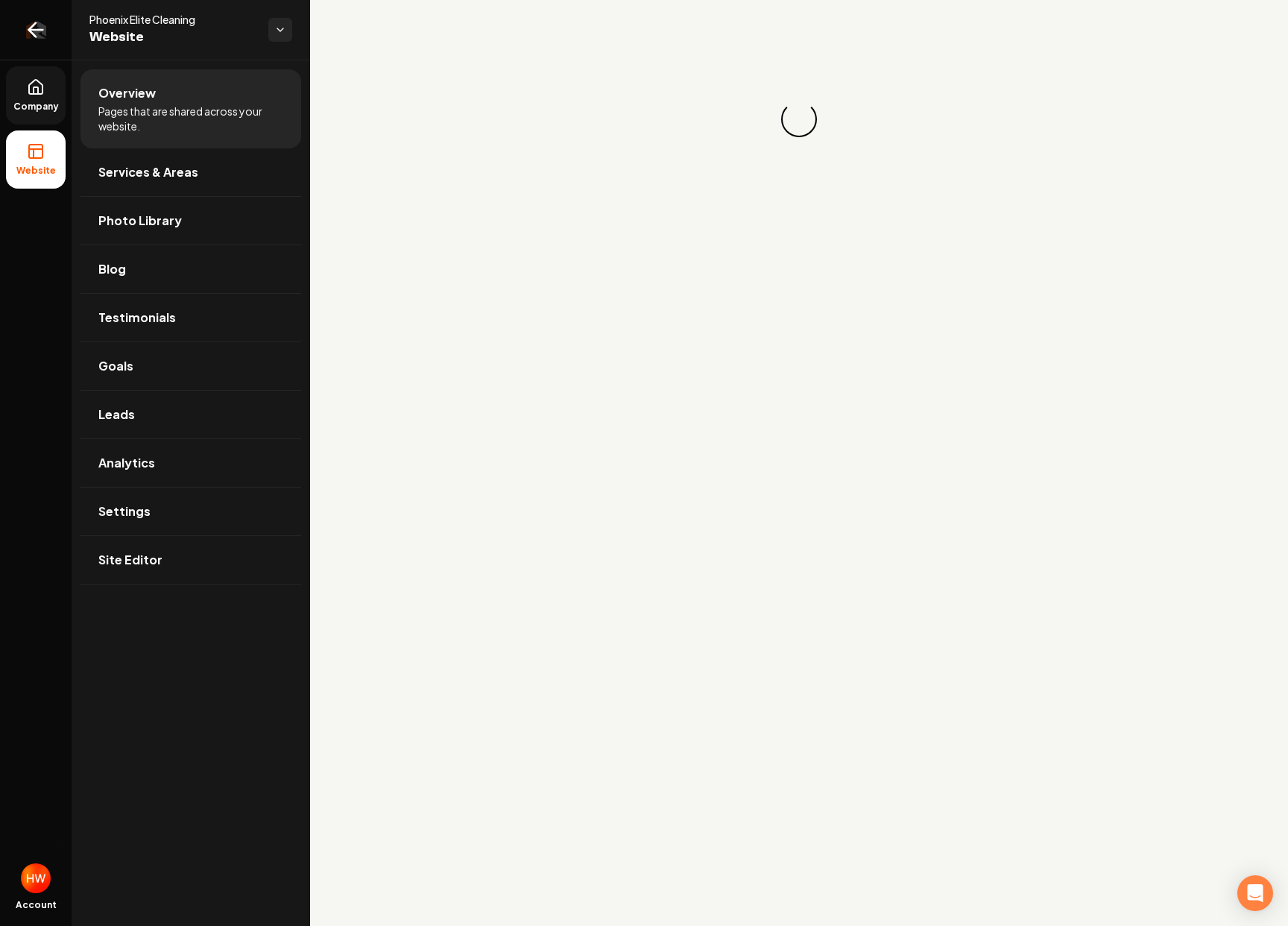
click at [31, 39] on icon "Return to dashboard" at bounding box center [36, 30] width 24 height 24
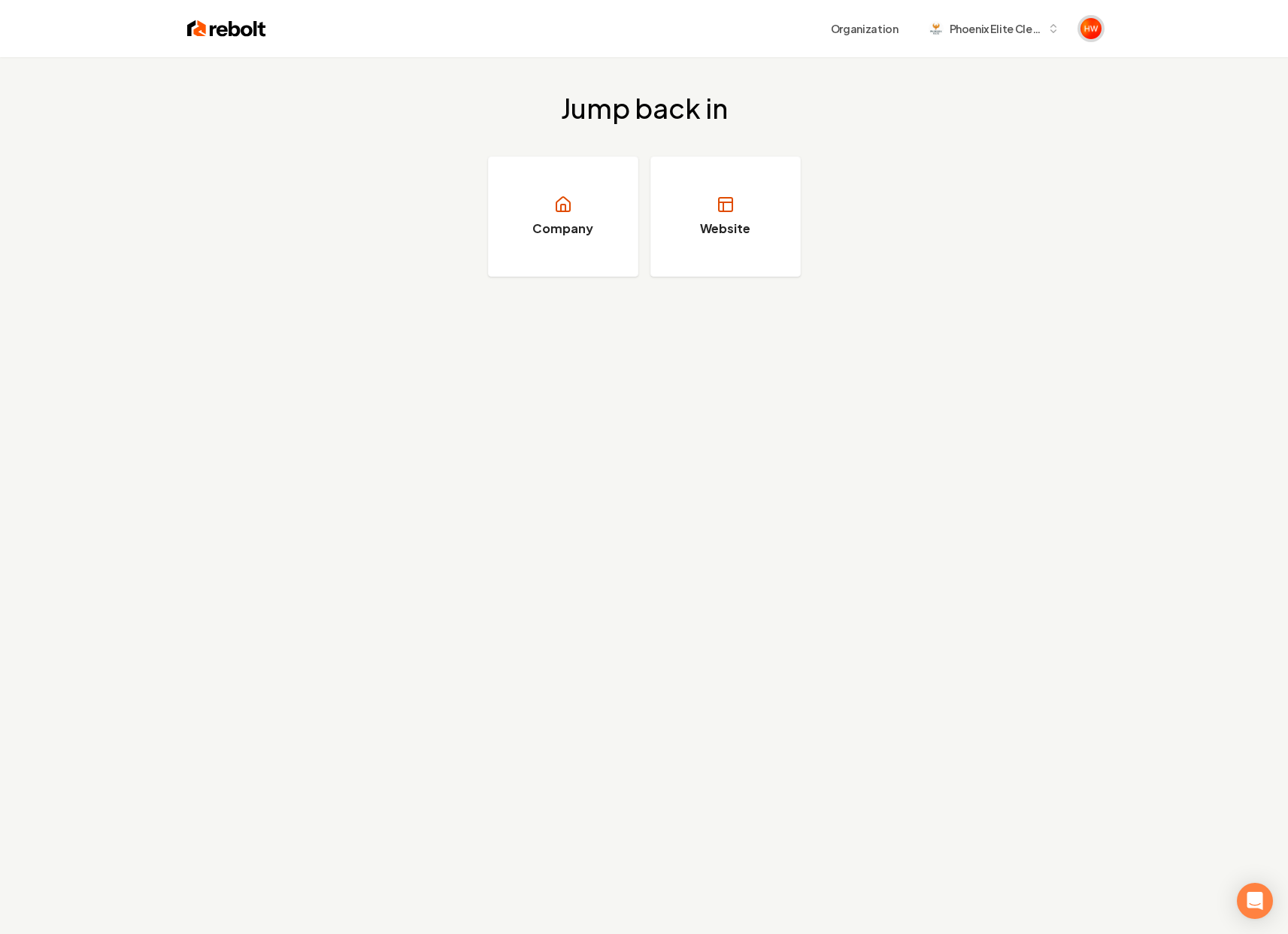
click at [1097, 33] on img "Open user button" at bounding box center [1091, 29] width 21 height 21
click at [969, 76] on span "websites@homeserviceacademy.co" at bounding box center [953, 76] width 162 height 14
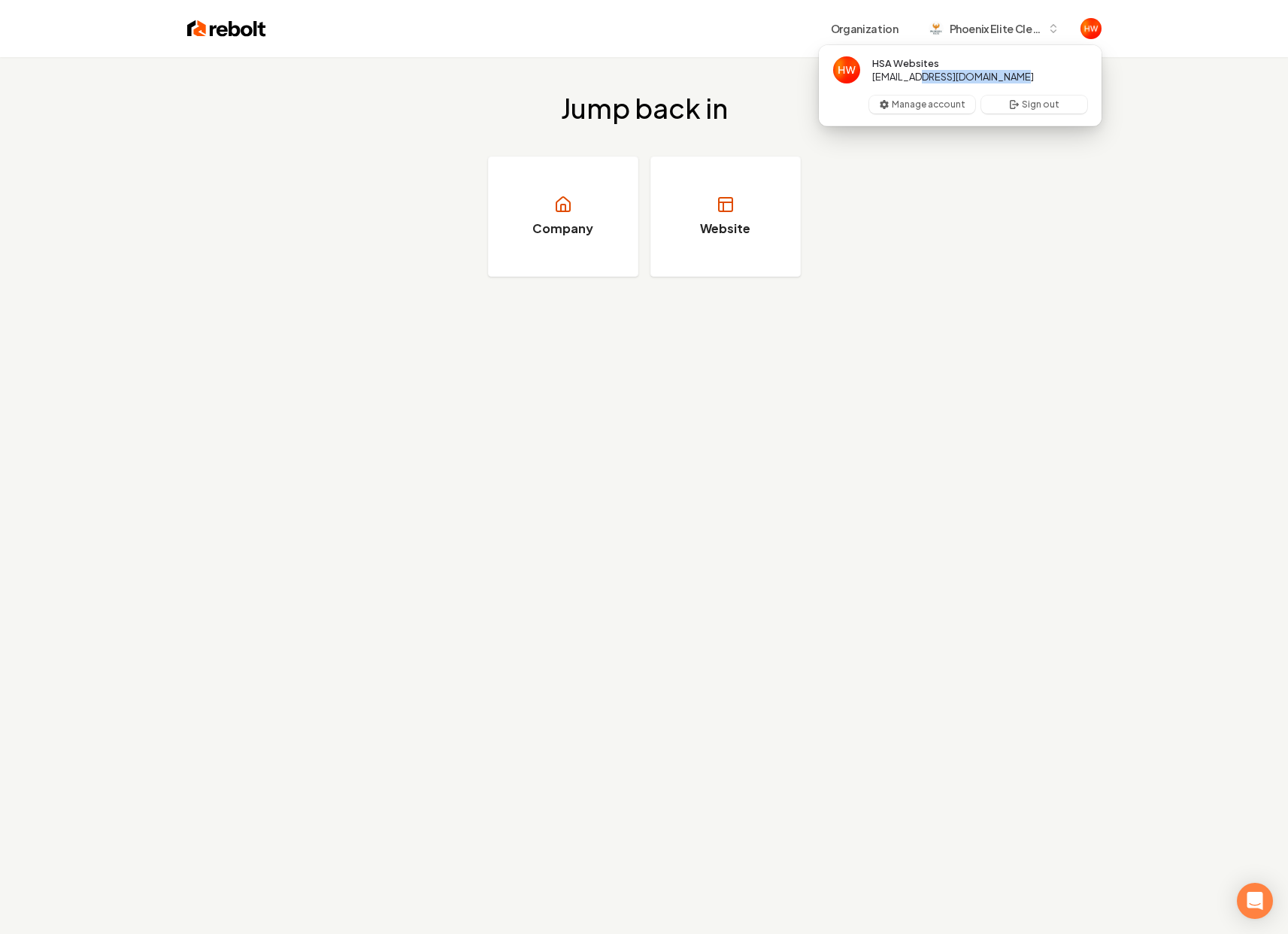
click at [969, 76] on span "websites@homeserviceacademy.co" at bounding box center [953, 76] width 162 height 14
click at [1159, 110] on div "Jump back in Company Website" at bounding box center [644, 185] width 1288 height 256
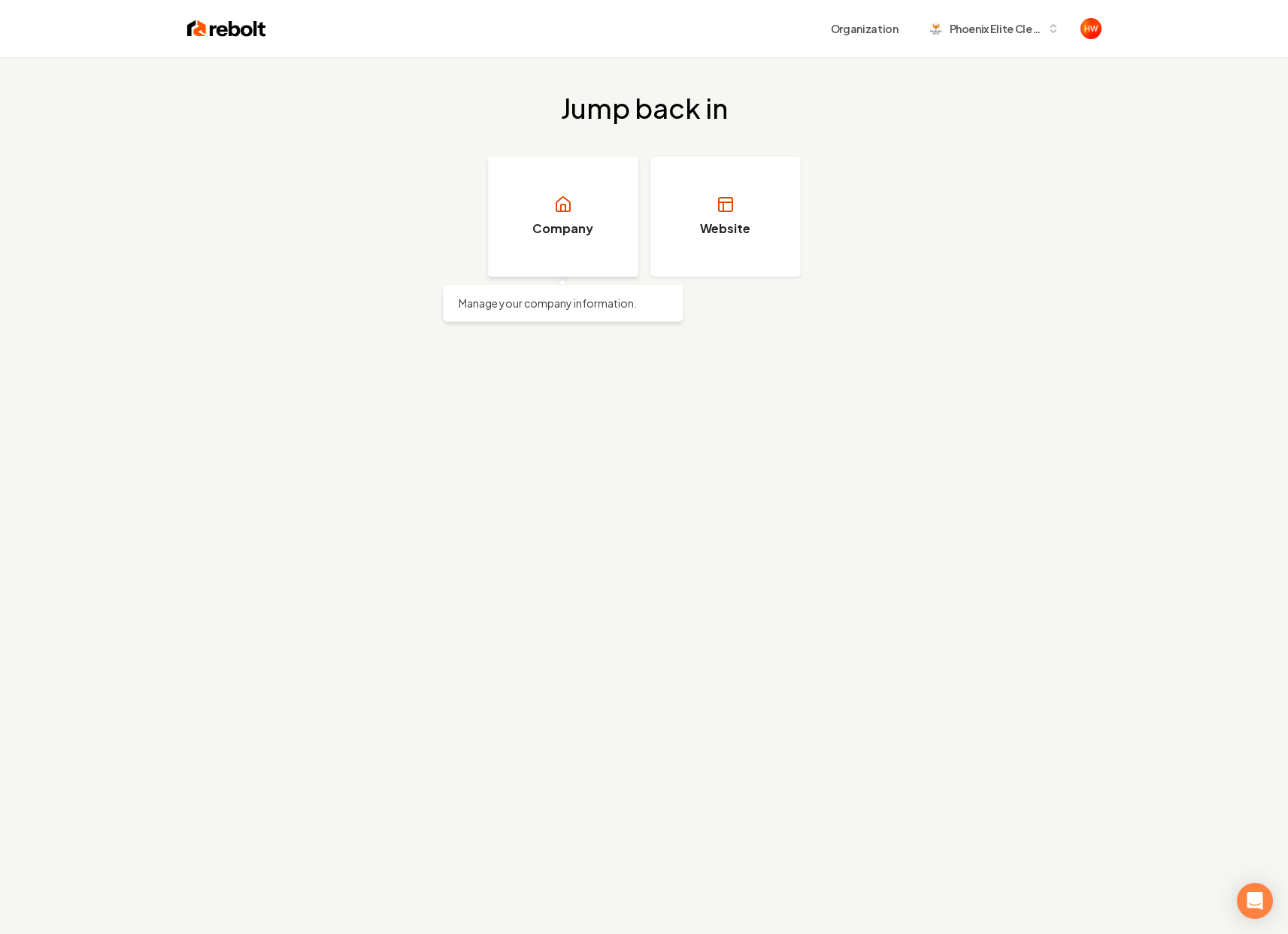
click at [532, 211] on link "Company" at bounding box center [563, 216] width 151 height 120
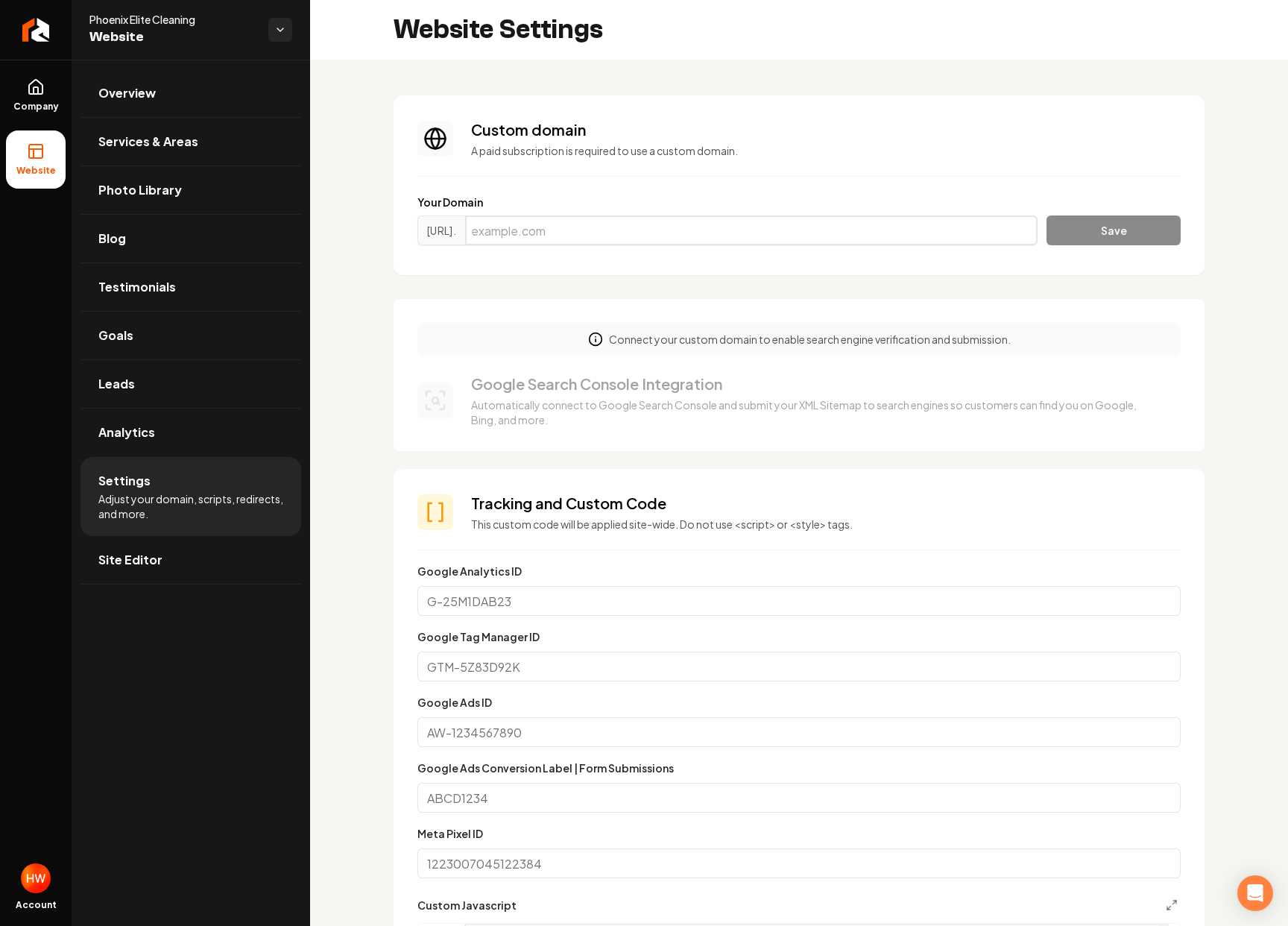
click at [559, 219] on input "Main content area" at bounding box center [751, 230] width 573 height 30
type input "phoenixelitecleaning.com"
click at [1047, 215] on button "Save" at bounding box center [1113, 230] width 134 height 30
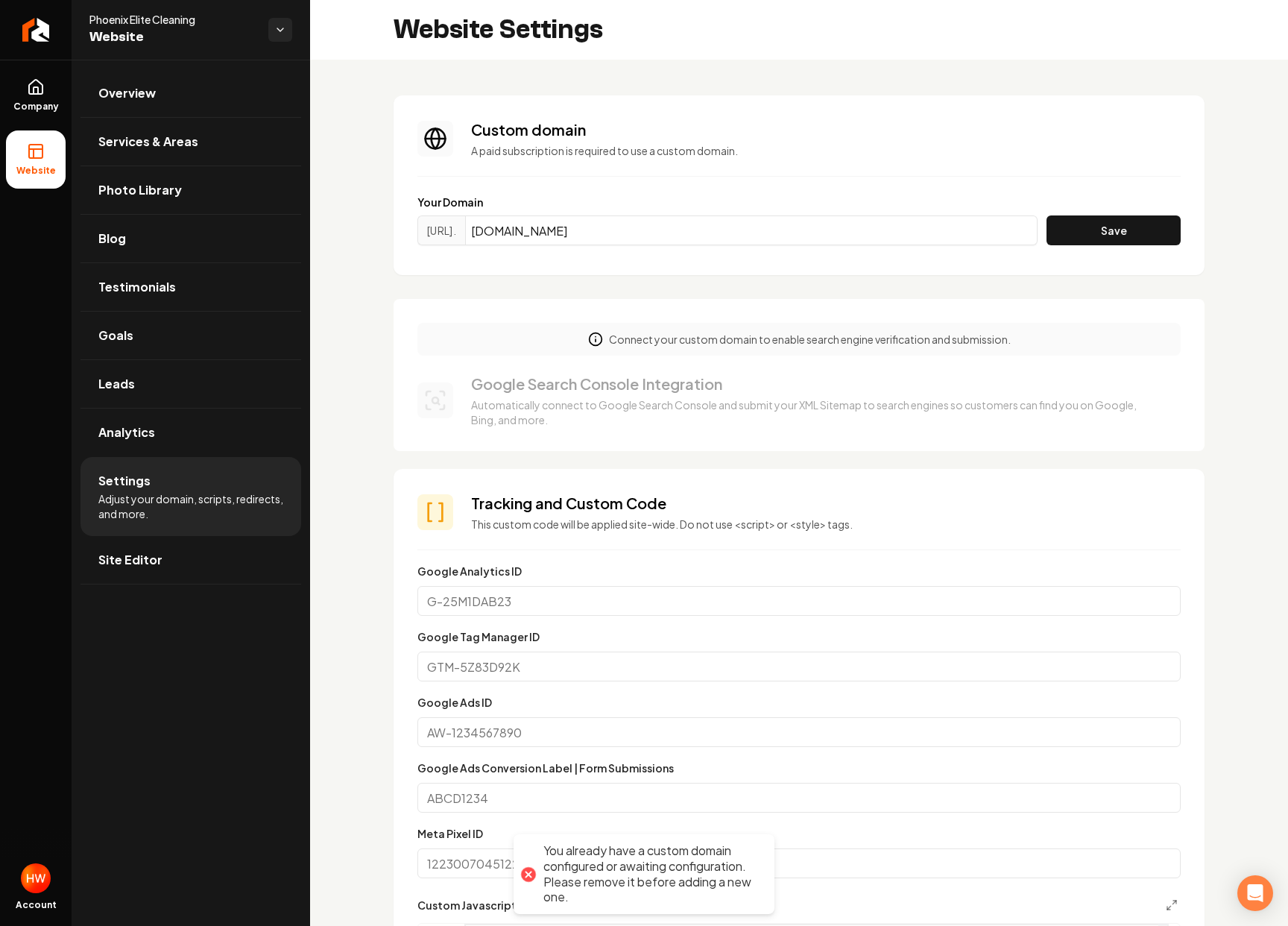
click at [645, 889] on div "You already have a custom domain configured or awaiting configuration. Please r…" at bounding box center [651, 874] width 216 height 62
click at [679, 901] on div "You already have a custom domain configured or awaiting configuration. Please r…" at bounding box center [651, 874] width 216 height 62
click at [805, 198] on label "Your Domain" at bounding box center [799, 202] width 763 height 15
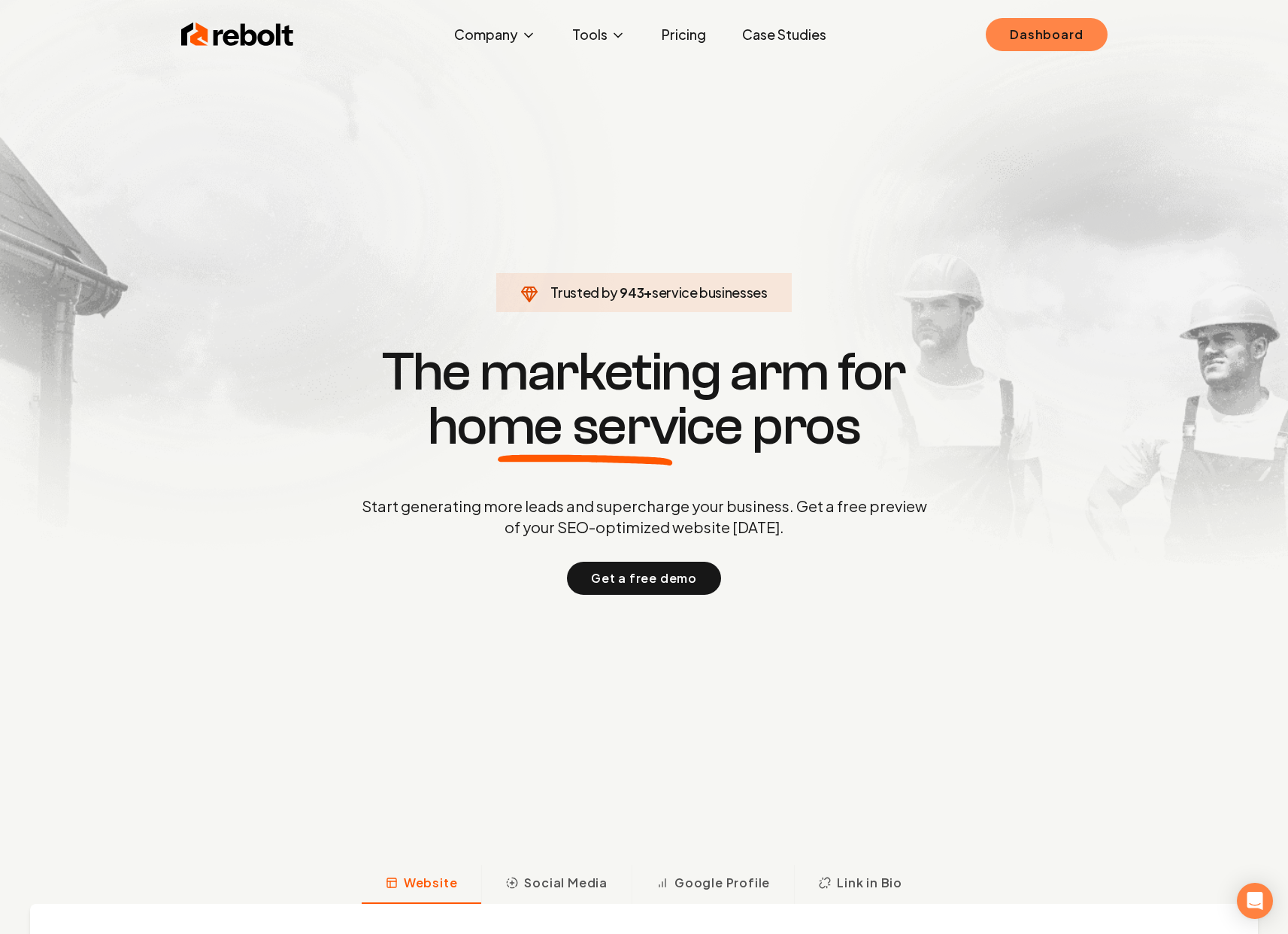
click at [1032, 35] on link "Dashboard" at bounding box center [1046, 35] width 121 height 33
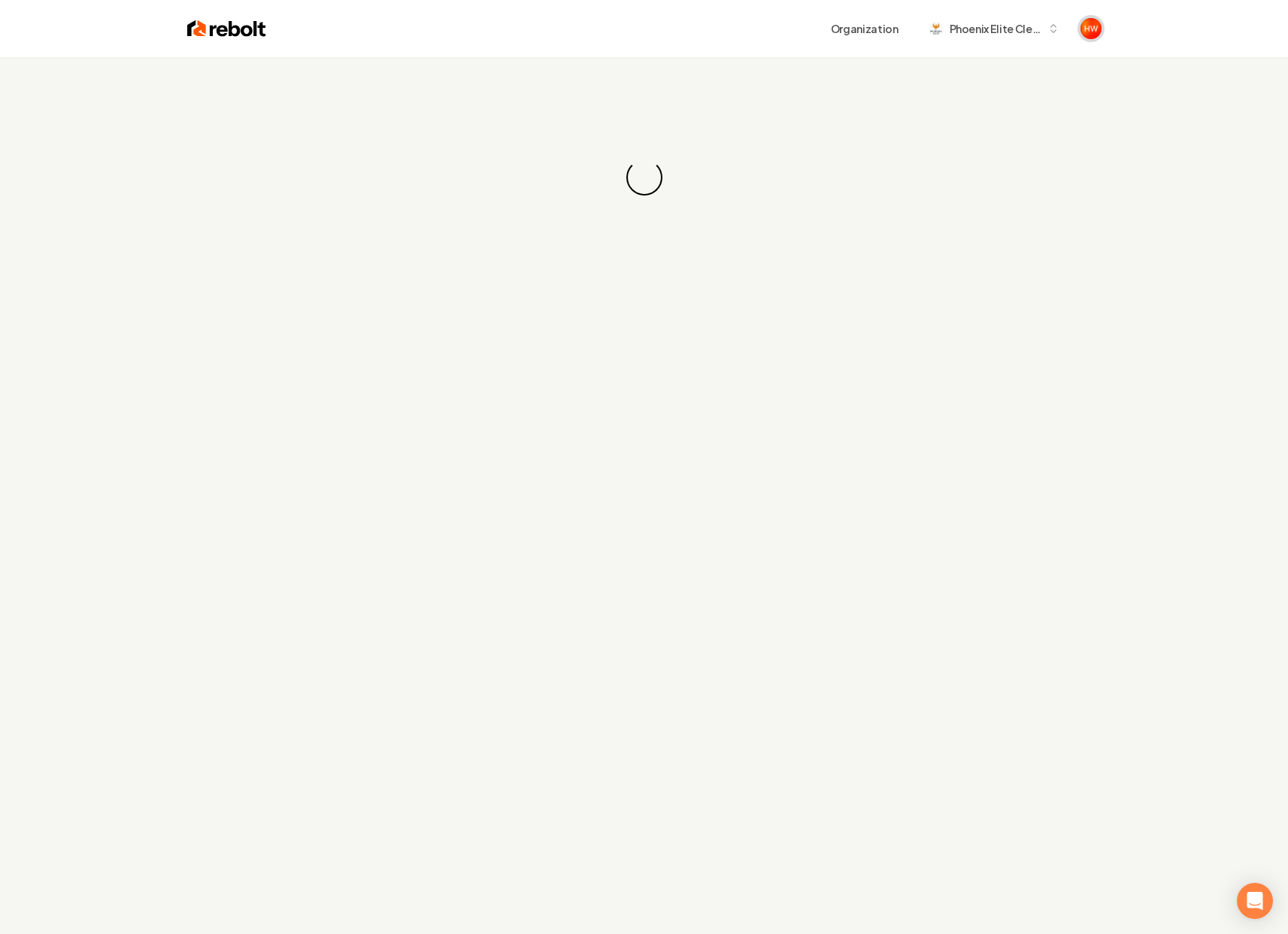
click at [1089, 26] on img "Open user button" at bounding box center [1091, 29] width 21 height 21
click at [1023, 102] on button "Sign out" at bounding box center [1034, 104] width 106 height 18
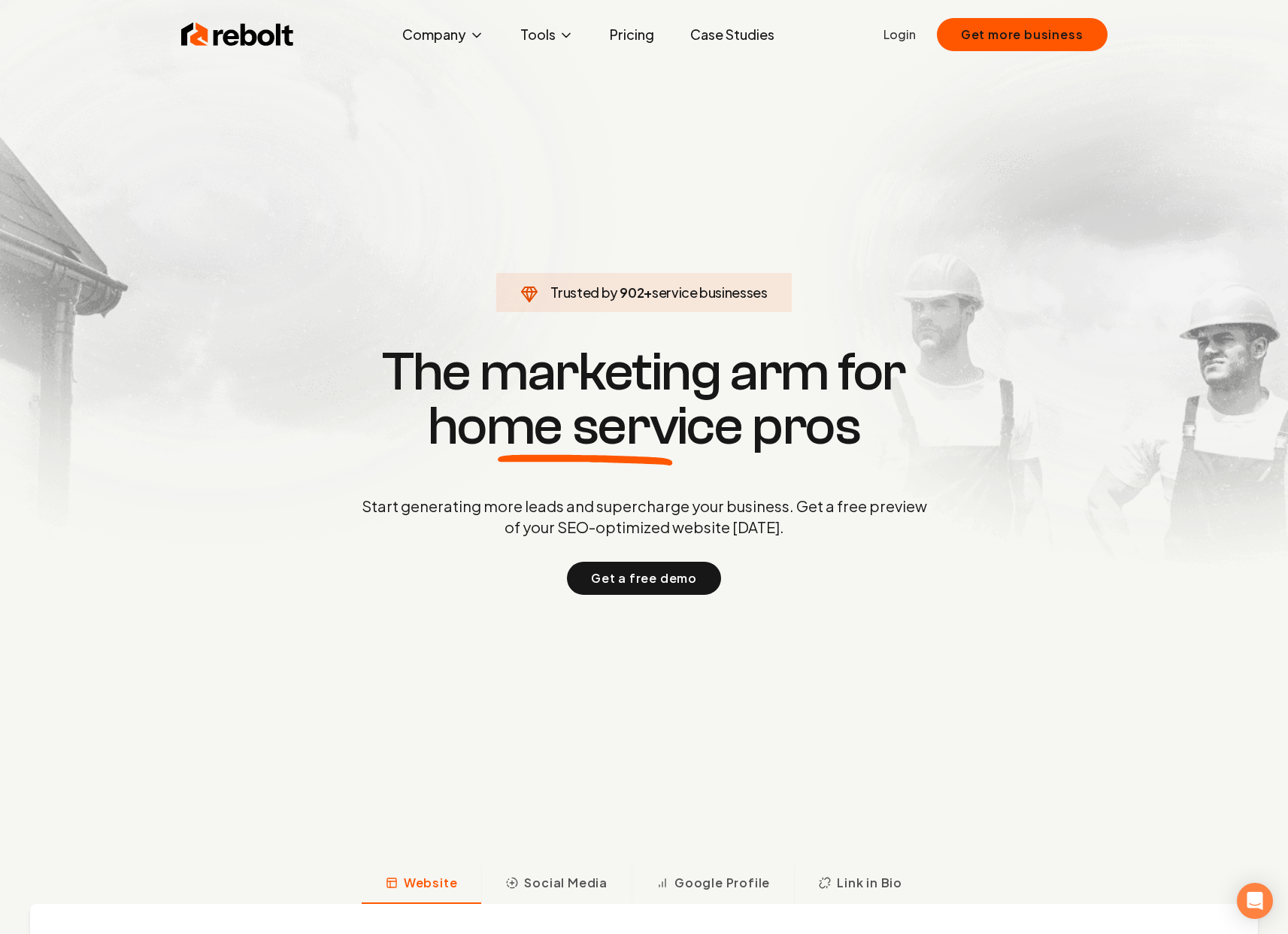
click at [895, 36] on link "Login" at bounding box center [899, 35] width 33 height 18
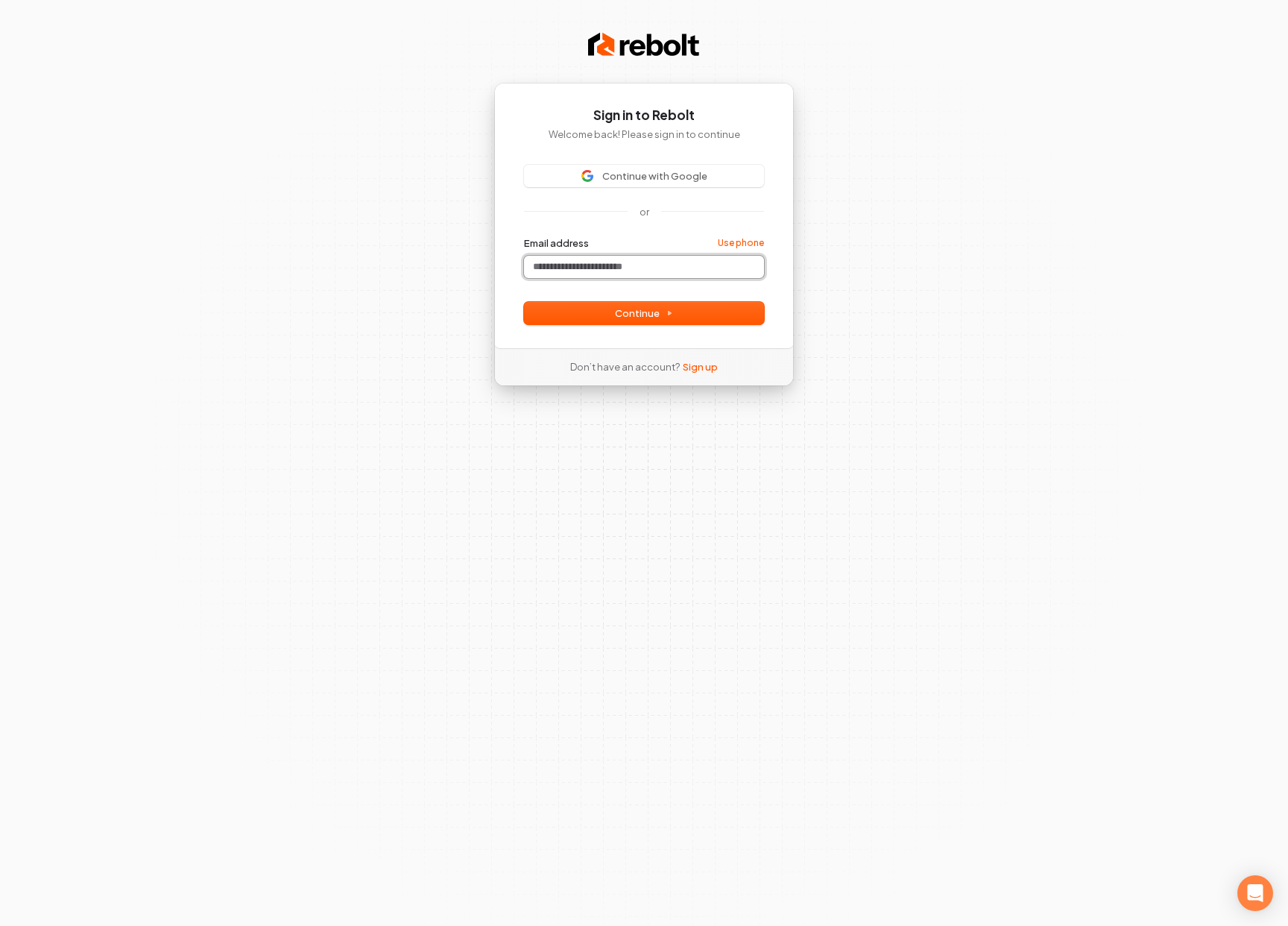
click at [609, 259] on input "Email address" at bounding box center [644, 267] width 240 height 22
click at [632, 175] on span "Continue with Google" at bounding box center [654, 176] width 105 height 13
